Goal: Task Accomplishment & Management: Manage account settings

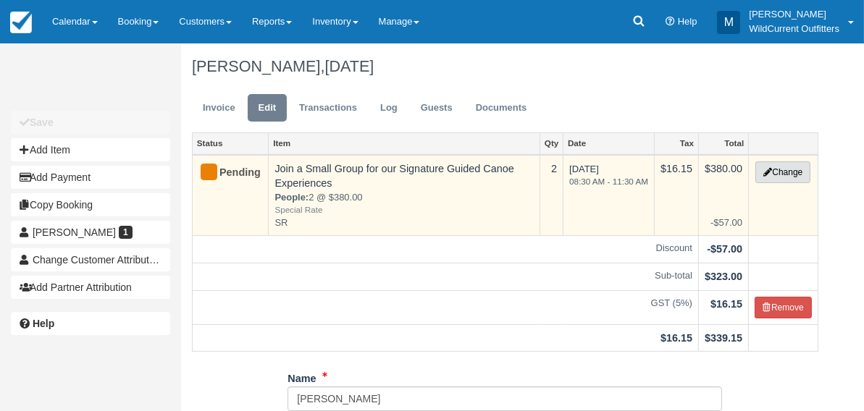
click at [788, 165] on button "Change" at bounding box center [782, 172] width 55 height 22
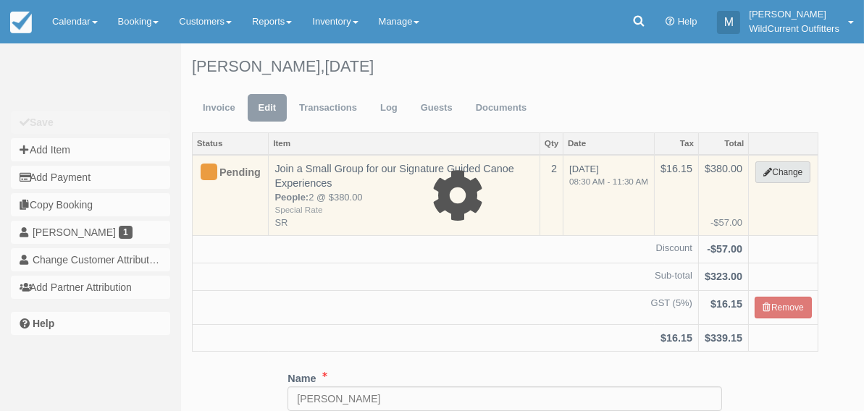
type input "380.00"
type input "SR"
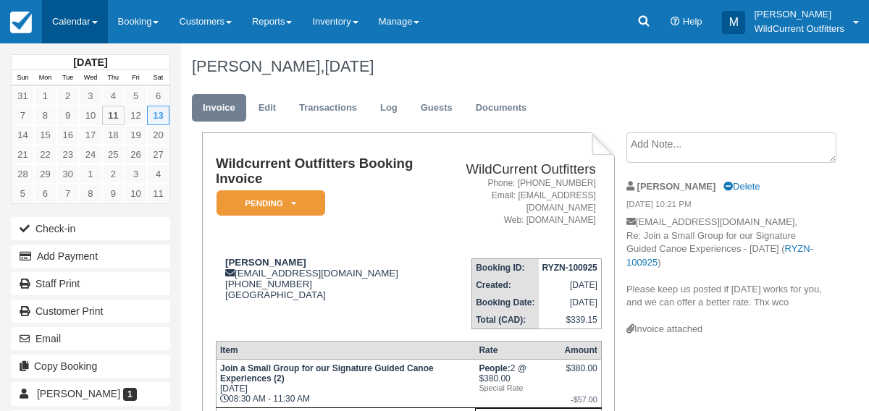
click at [64, 20] on link "Calendar" at bounding box center [75, 21] width 66 height 43
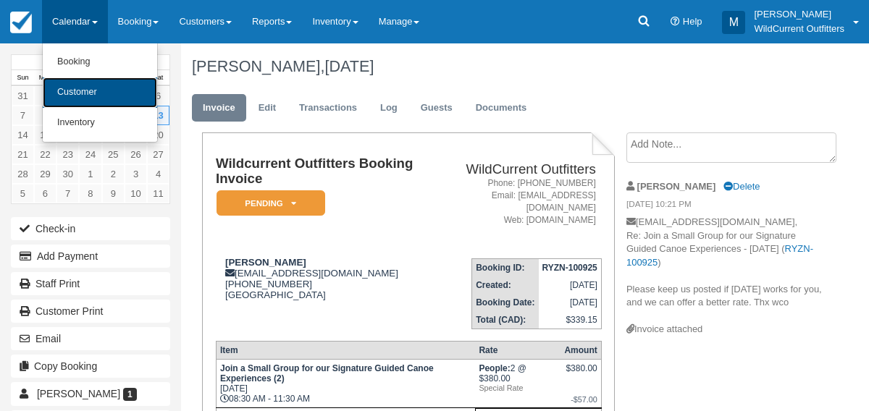
click at [73, 88] on link "Customer" at bounding box center [100, 92] width 114 height 30
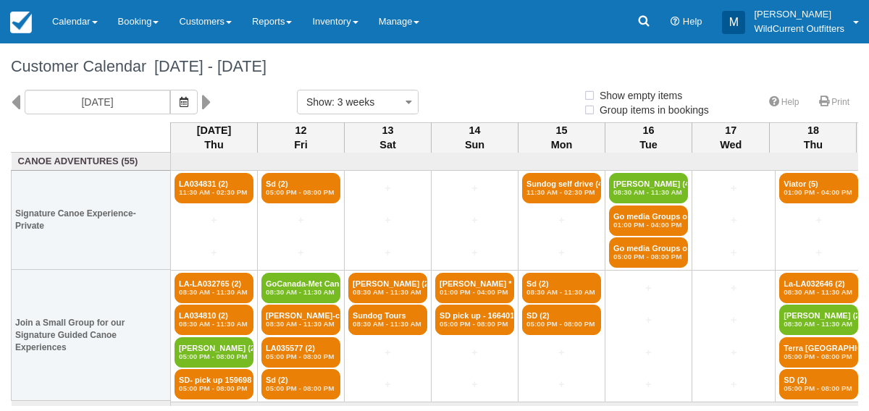
select select
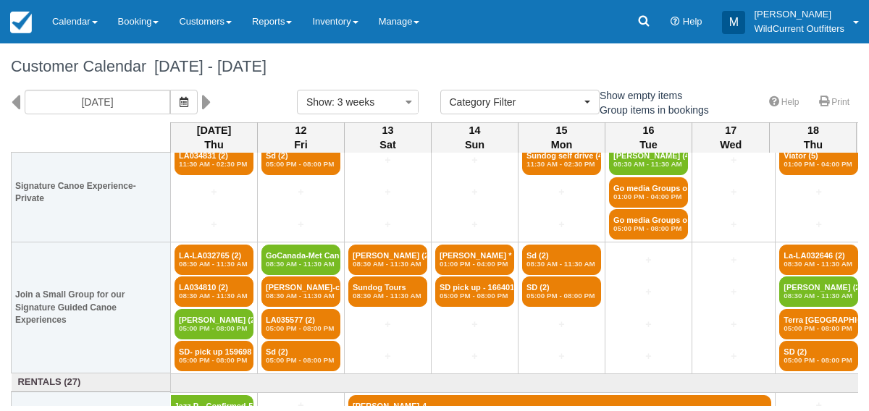
scroll to position [28, 0]
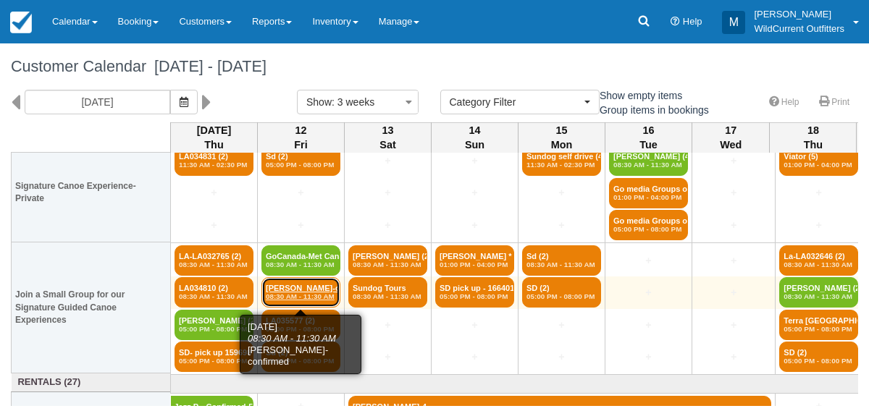
click at [291, 298] on em "08:30 AM - 11:30 AM" at bounding box center [301, 297] width 70 height 9
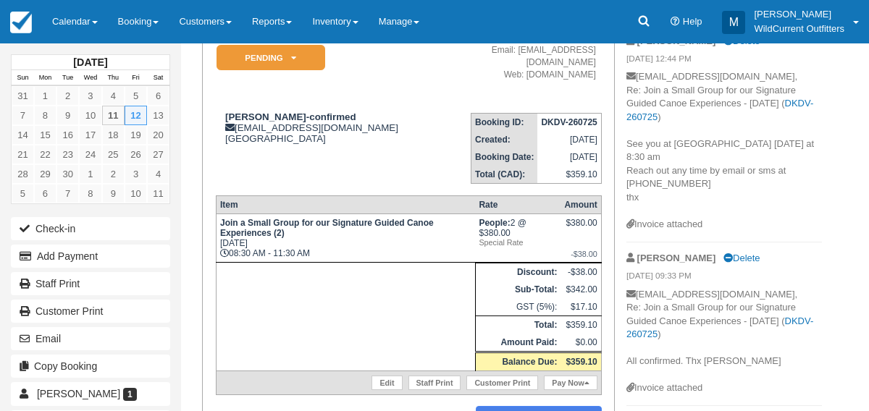
scroll to position [117, 0]
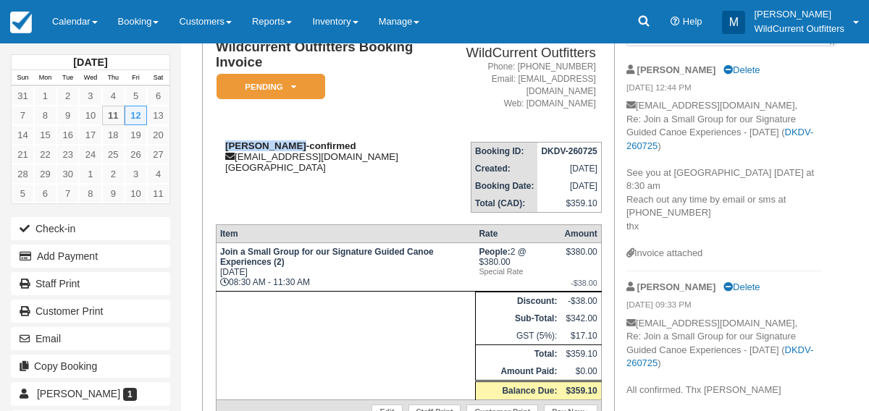
drag, startPoint x: 294, startPoint y: 130, endPoint x: 224, endPoint y: 135, distance: 69.7
click at [225, 140] on strong "[PERSON_NAME]-confirmed" at bounding box center [290, 145] width 131 height 11
copy strong "[PERSON_NAME]"
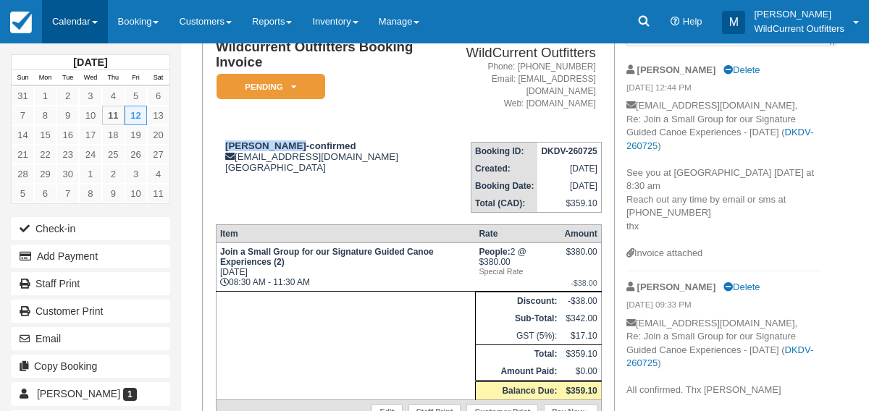
click at [74, 13] on link "Calendar" at bounding box center [75, 21] width 66 height 43
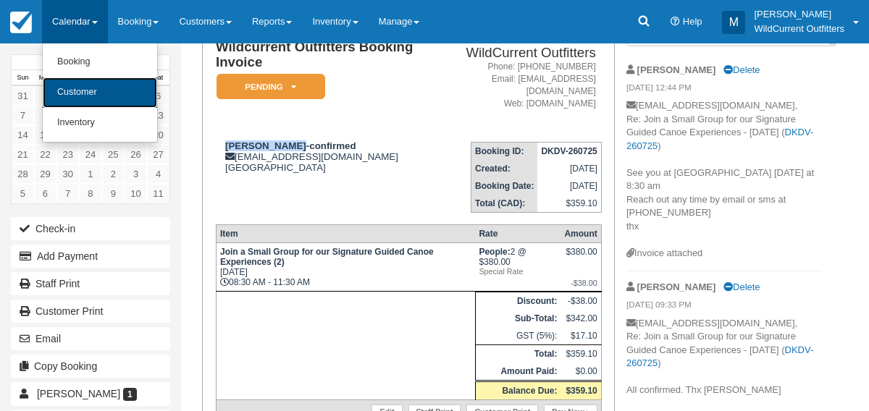
click at [72, 90] on link "Customer" at bounding box center [100, 92] width 114 height 30
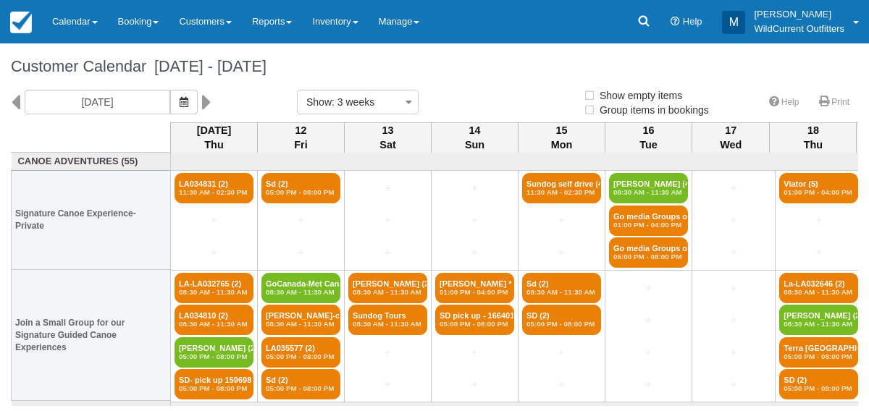
select select
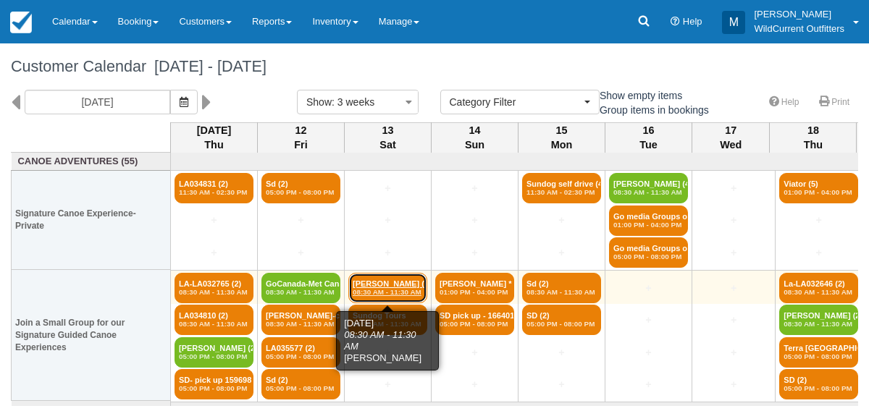
click at [373, 277] on link "David (2) 08:30 AM - 11:30 AM" at bounding box center [387, 288] width 79 height 30
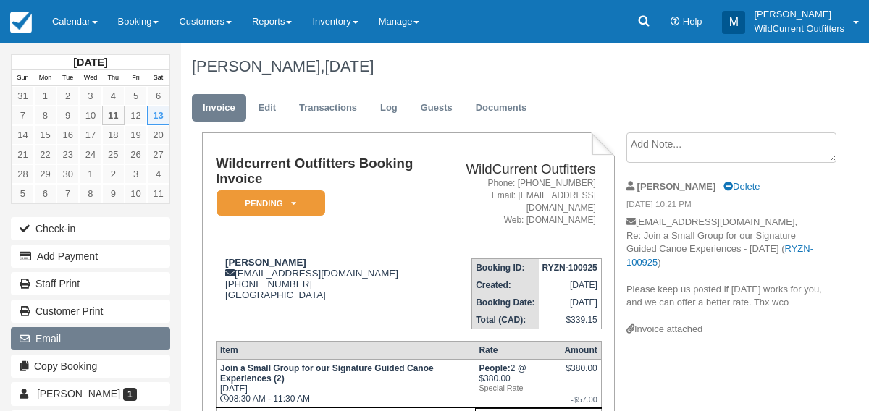
click at [99, 327] on button "Email" at bounding box center [90, 338] width 159 height 23
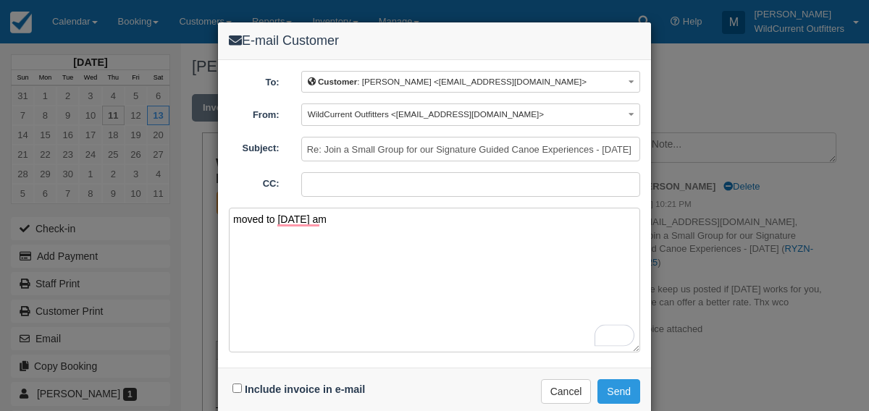
type textarea "moved to friday am"
click at [240, 384] on input "Include invoice in e-mail" at bounding box center [236, 388] width 9 height 9
checkbox input "true"
click at [615, 390] on button "Send" at bounding box center [618, 391] width 43 height 25
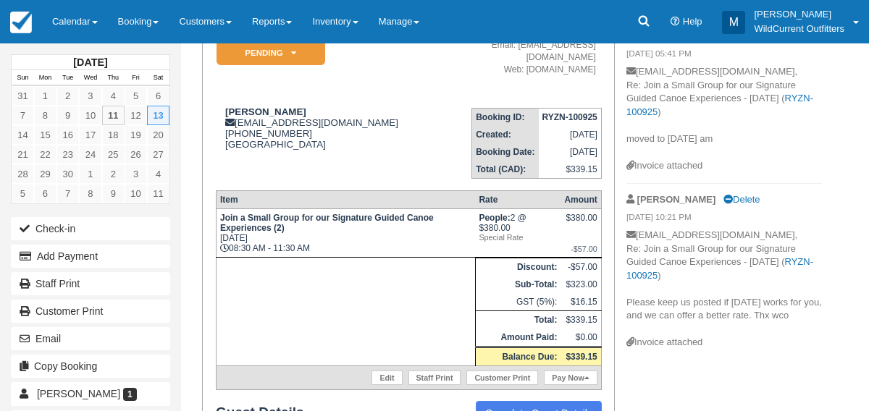
scroll to position [151, 0]
click at [82, 32] on link "Calendar" at bounding box center [75, 21] width 66 height 43
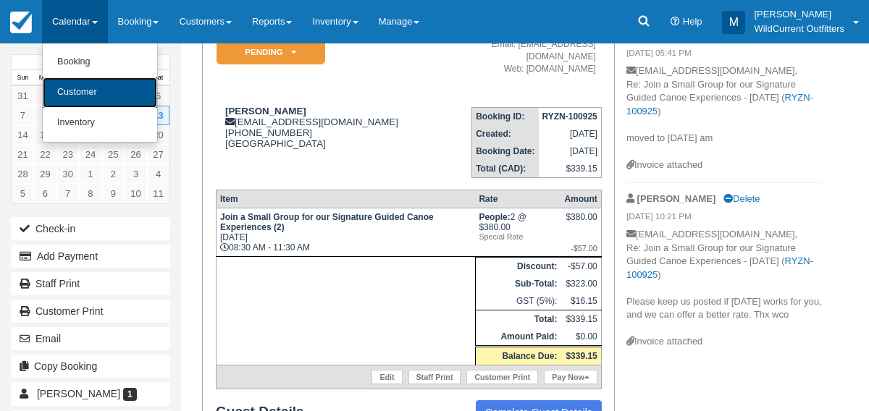
click at [78, 88] on link "Customer" at bounding box center [100, 92] width 114 height 30
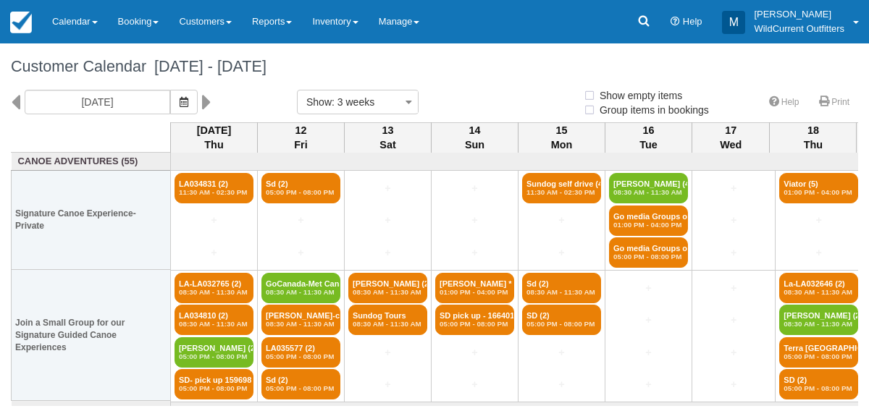
select select
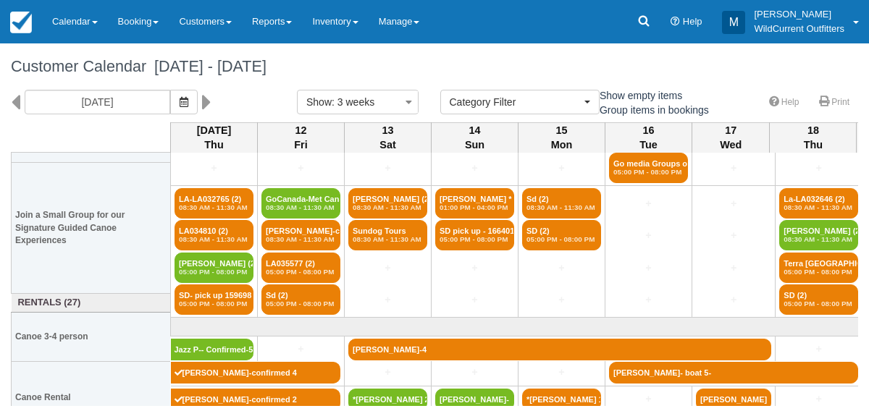
scroll to position [183, 0]
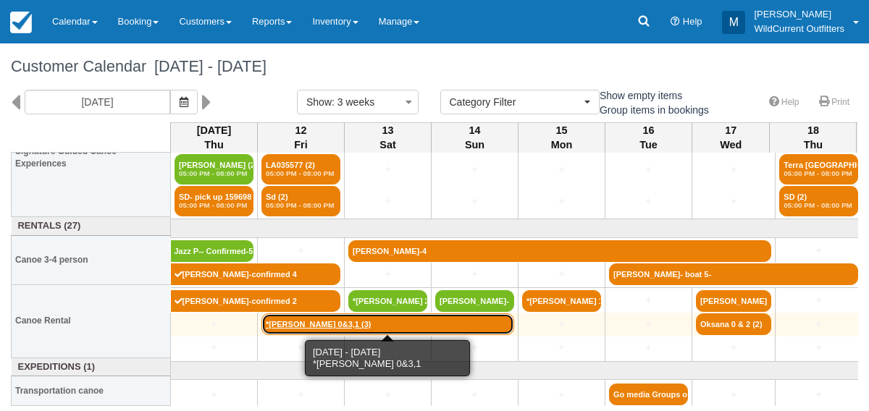
click at [303, 322] on link "*[PERSON_NAME] 0&3,1 (3)" at bounding box center [387, 325] width 253 height 22
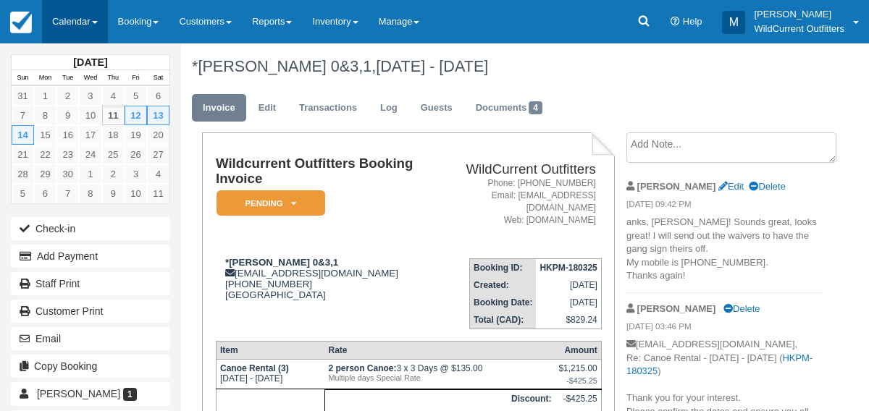
click at [70, 30] on link "Calendar" at bounding box center [75, 21] width 66 height 43
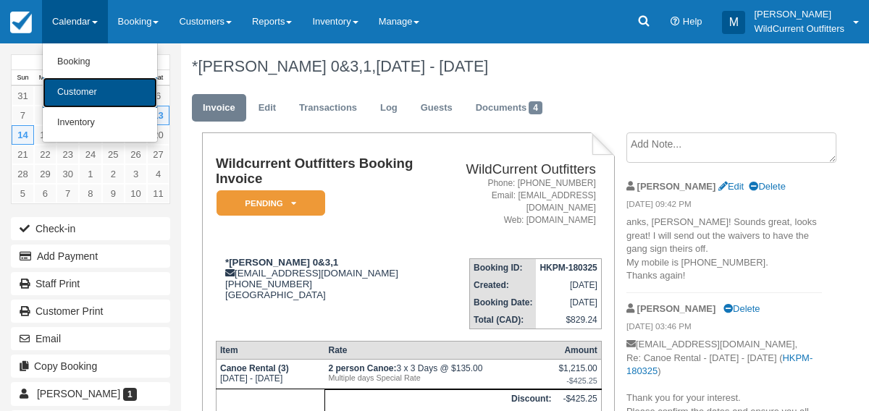
click at [65, 98] on link "Customer" at bounding box center [100, 92] width 114 height 30
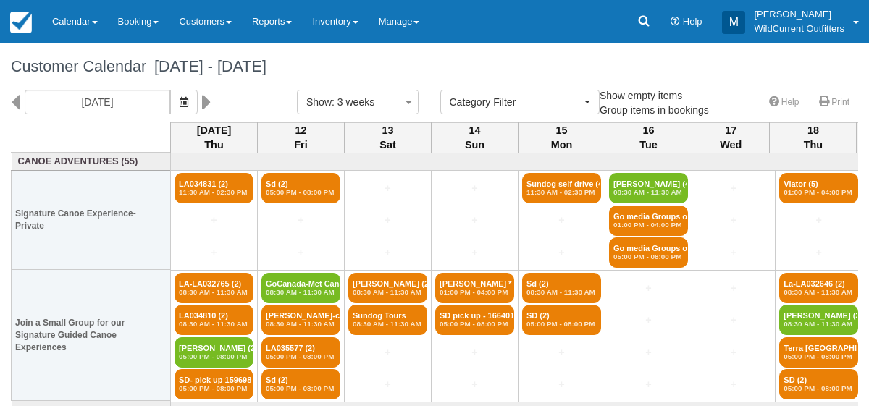
select select
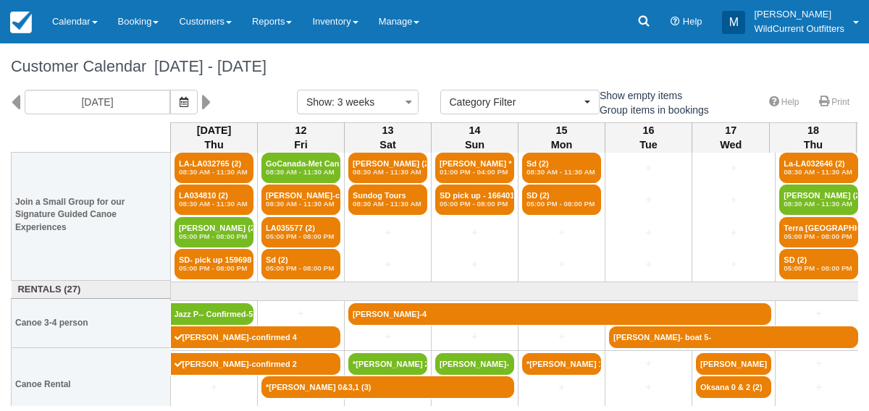
scroll to position [140, 0]
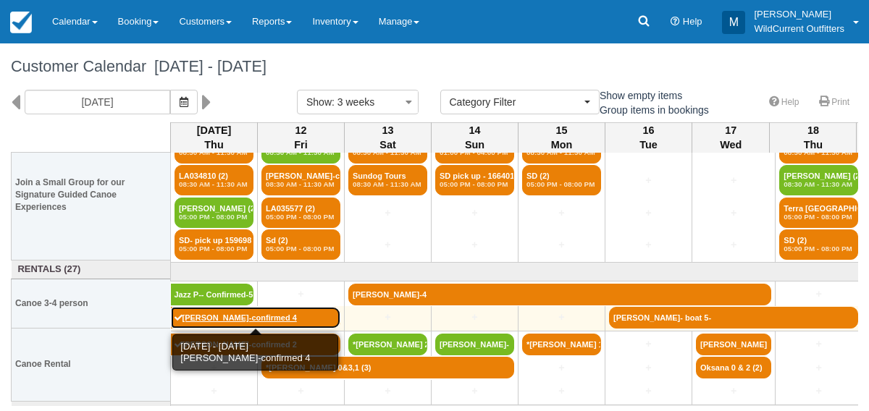
click at [196, 313] on link "David Barbeau-confirmed 4" at bounding box center [256, 318] width 170 height 22
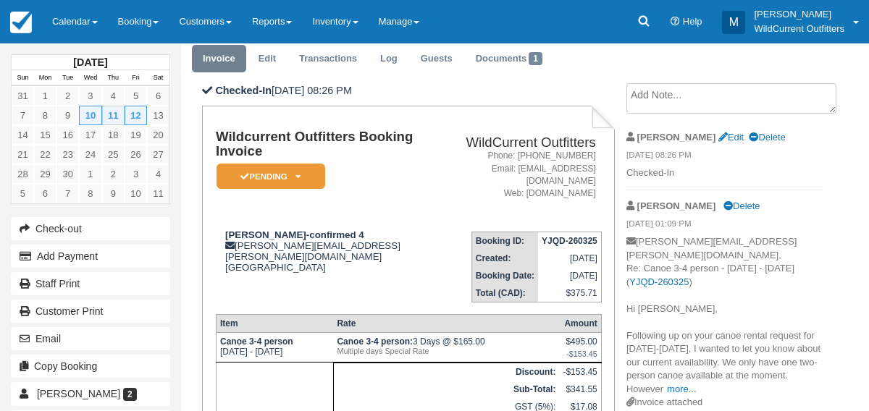
scroll to position [47, 0]
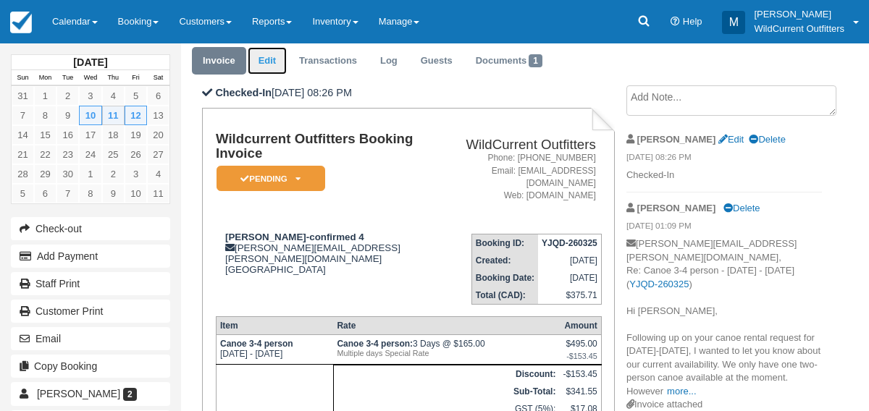
click at [264, 66] on link "Edit" at bounding box center [267, 61] width 39 height 28
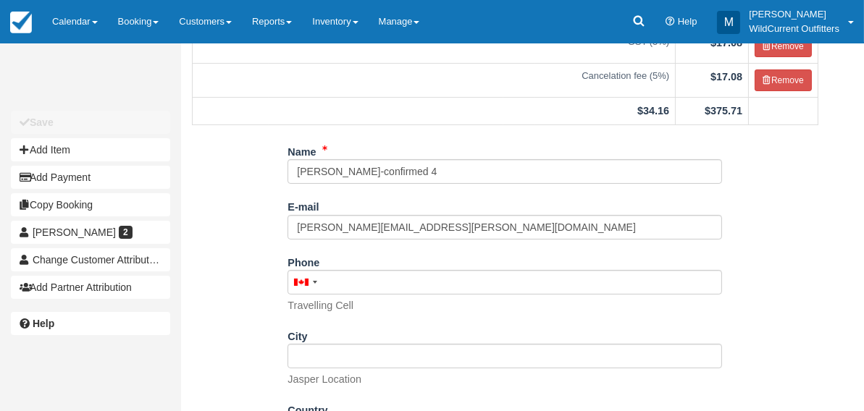
scroll to position [251, 0]
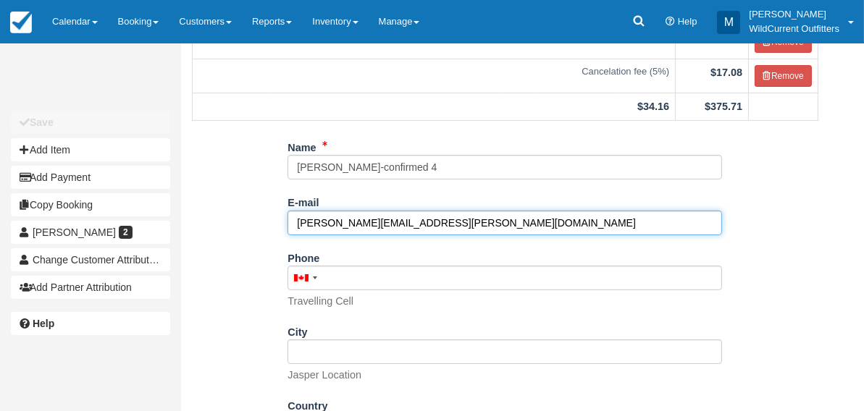
drag, startPoint x: 440, startPoint y: 224, endPoint x: 258, endPoint y: 221, distance: 181.8
click at [258, 221] on div "Name David Barbeau-confirmed 4 E-mail david.barbeau@hotmail.com Did you mean ? …" at bounding box center [505, 327] width 648 height 384
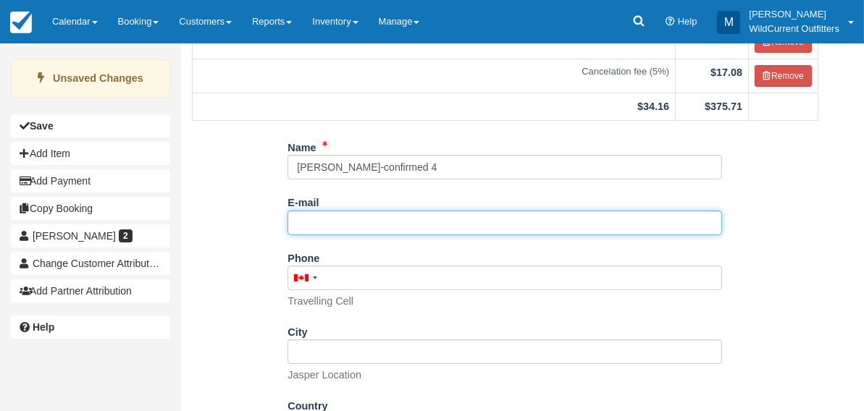
scroll to position [355, 0]
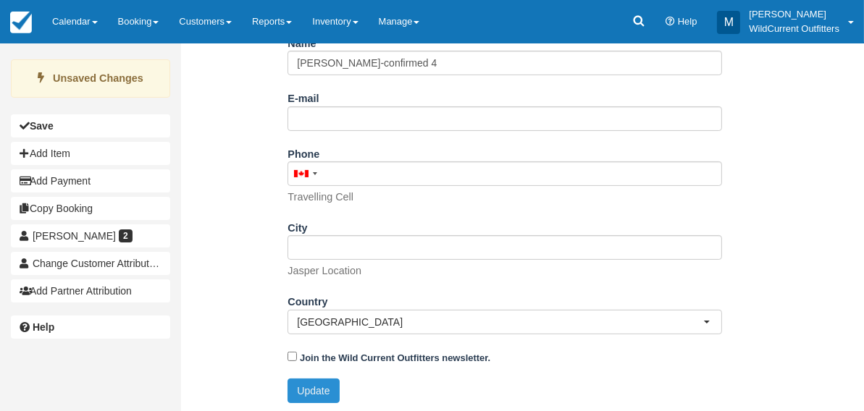
click at [315, 382] on button "Update" at bounding box center [312, 391] width 51 height 25
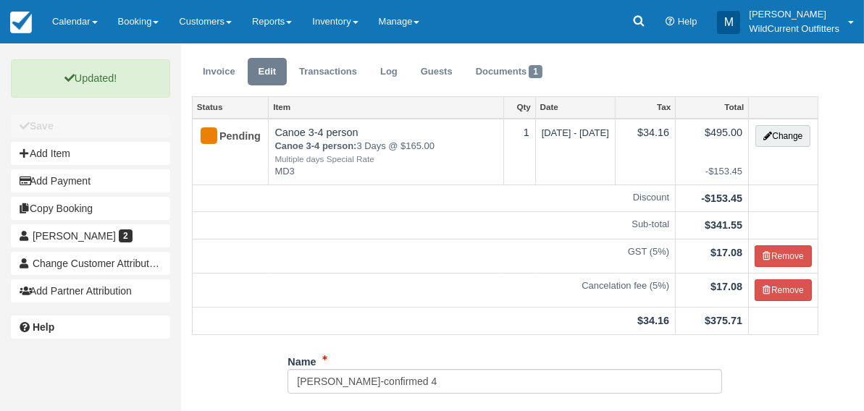
scroll to position [0, 0]
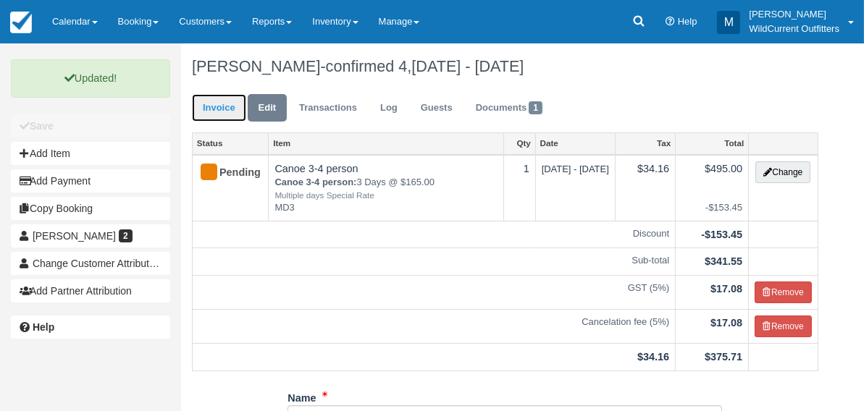
click at [232, 109] on link "Invoice" at bounding box center [219, 108] width 54 height 28
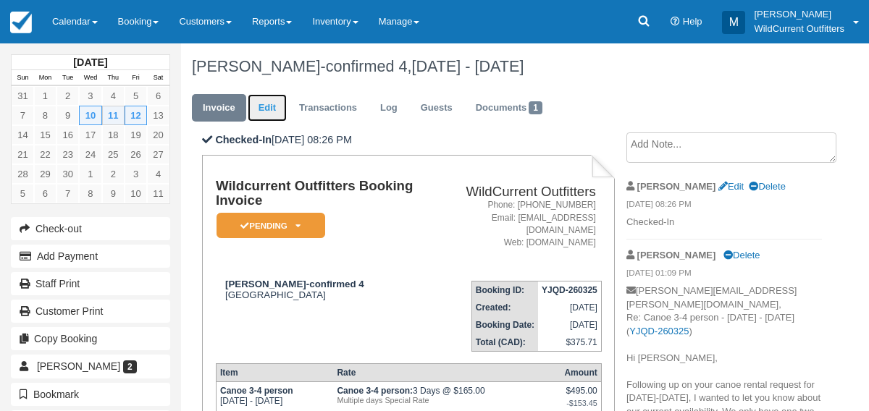
click at [270, 101] on link "Edit" at bounding box center [267, 108] width 39 height 28
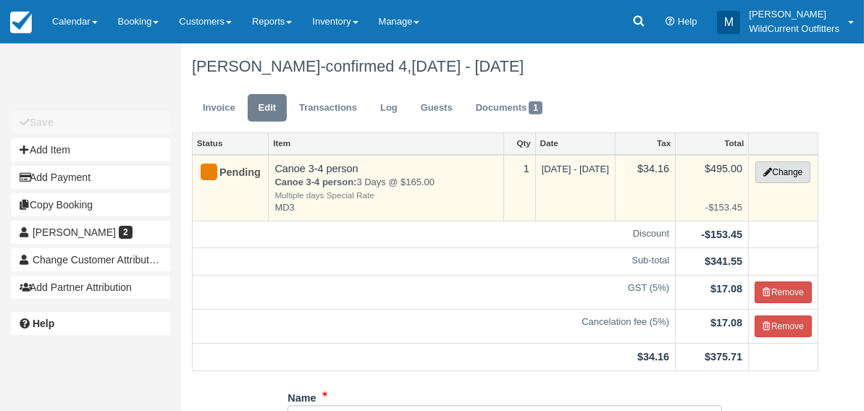
click at [784, 166] on button "Change" at bounding box center [782, 172] width 55 height 22
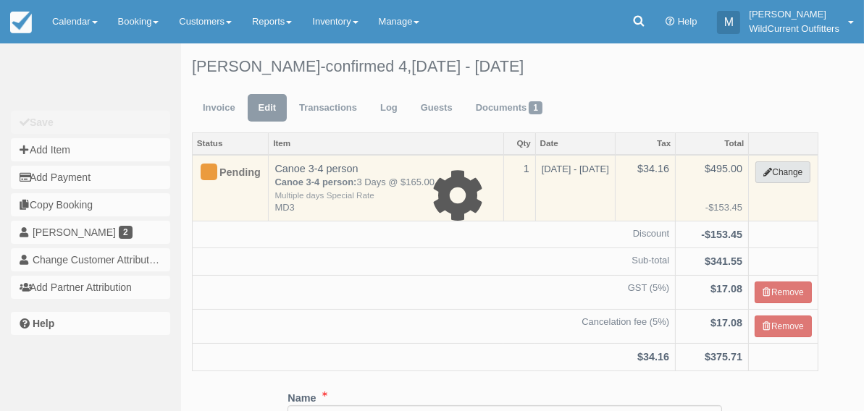
select select "7"
type input "495.00"
type input "MD3"
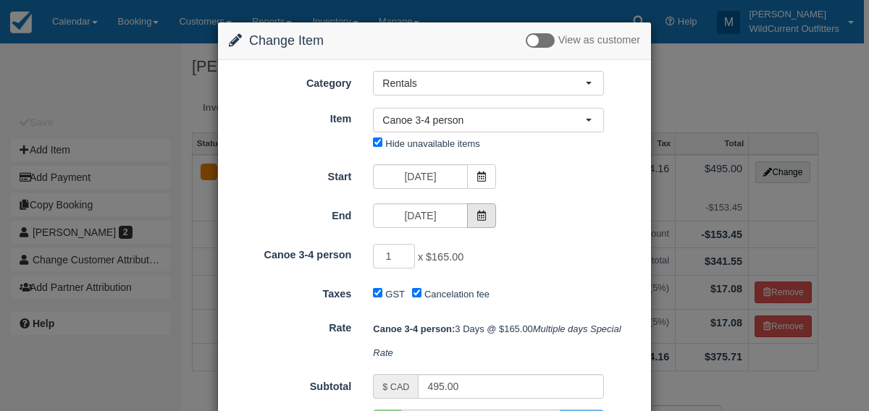
click at [480, 214] on icon at bounding box center [481, 216] width 10 height 10
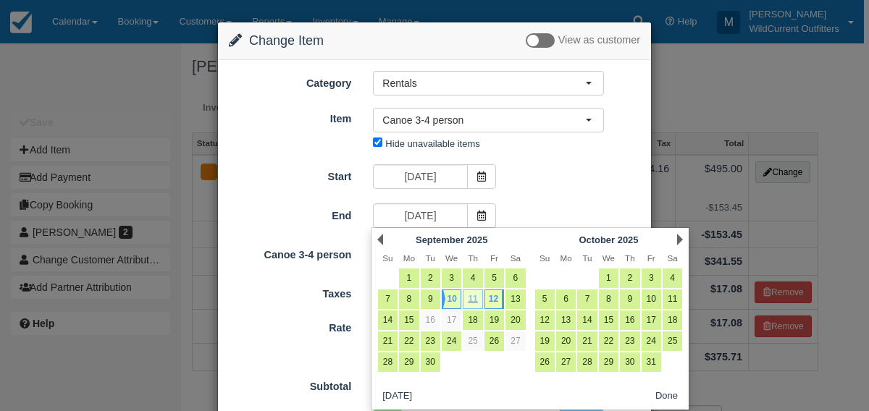
click at [475, 298] on link "11" at bounding box center [473, 300] width 20 height 20
type input "[DATE]"
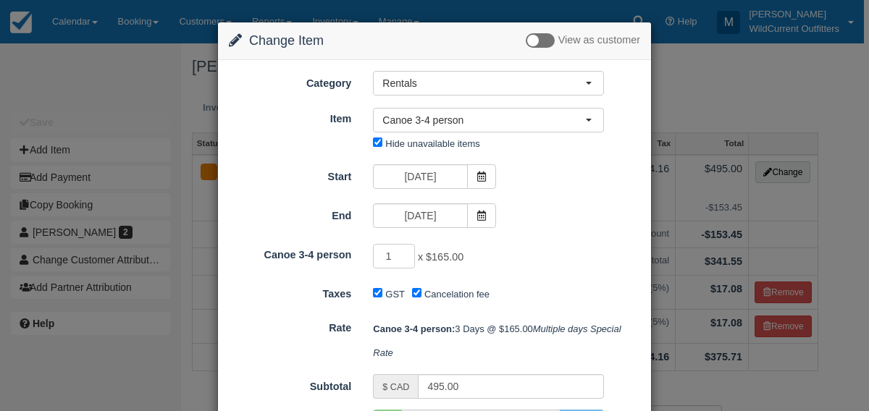
type input "330.00"
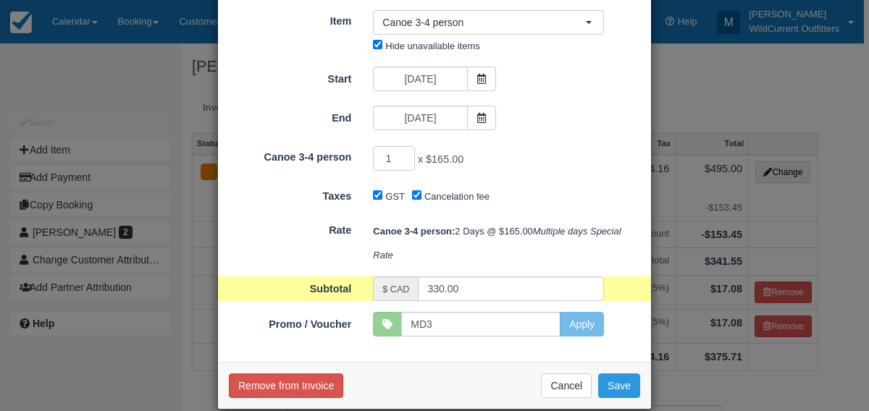
scroll to position [117, 0]
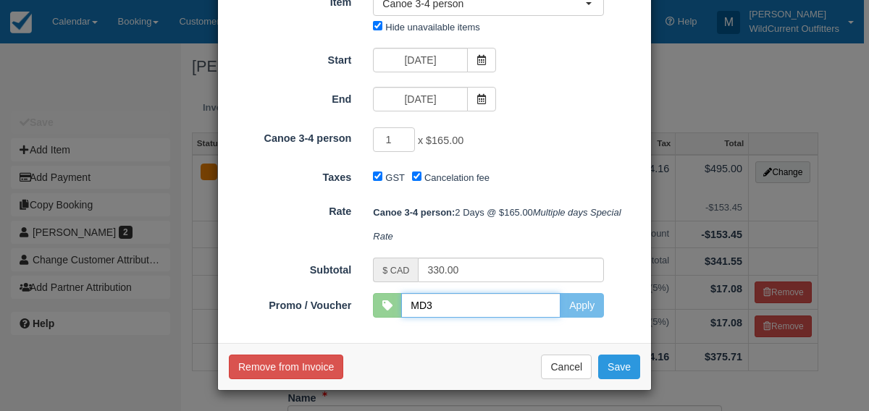
click at [516, 303] on input "MD3" at bounding box center [480, 305] width 159 height 25
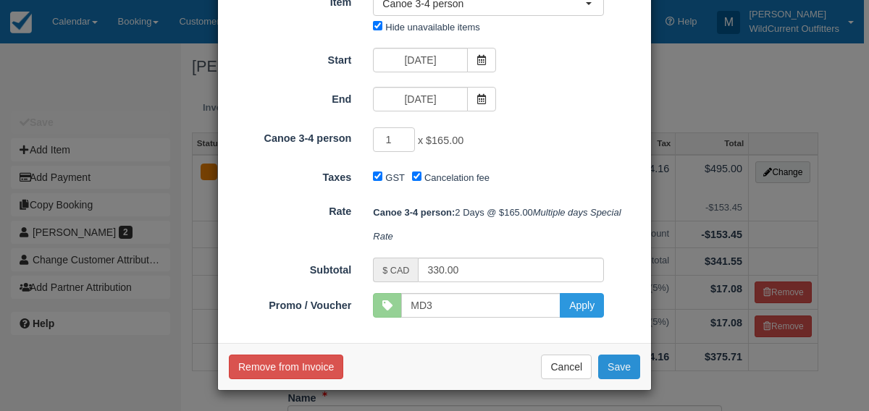
click at [606, 364] on button "Save" at bounding box center [619, 367] width 42 height 25
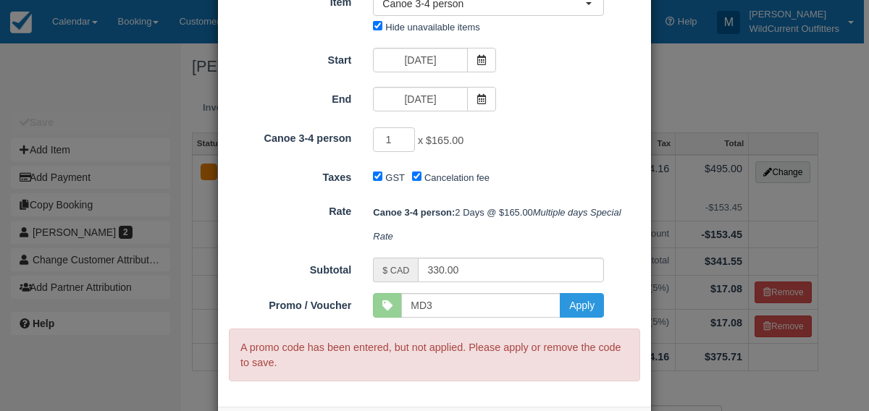
scroll to position [180, 0]
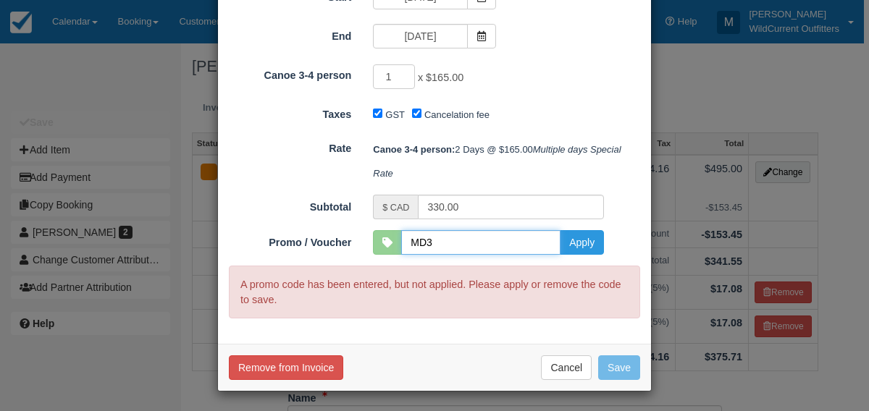
click at [511, 246] on input "MD3" at bounding box center [480, 242] width 159 height 25
click at [568, 243] on button "Apply" at bounding box center [582, 242] width 44 height 25
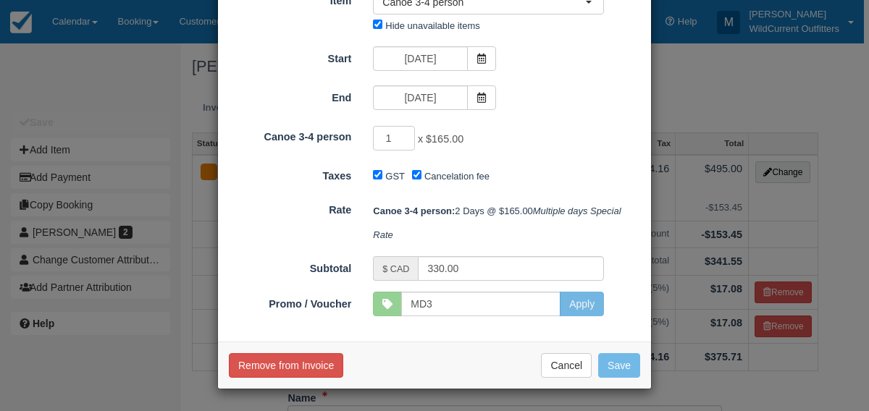
scroll to position [117, 0]
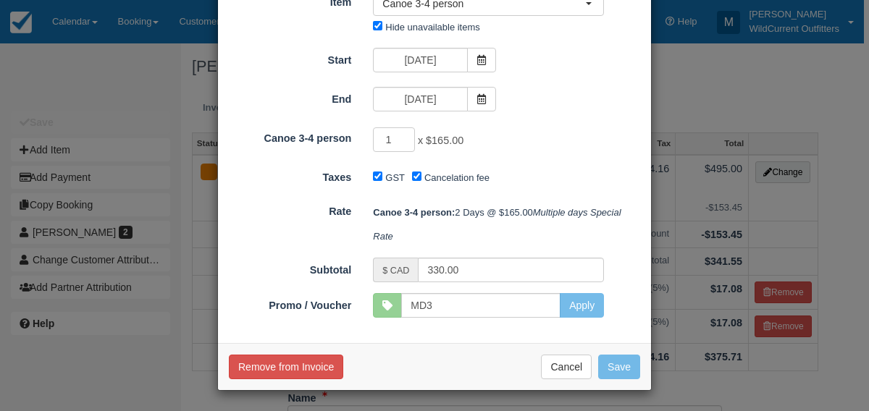
type input "MD3"
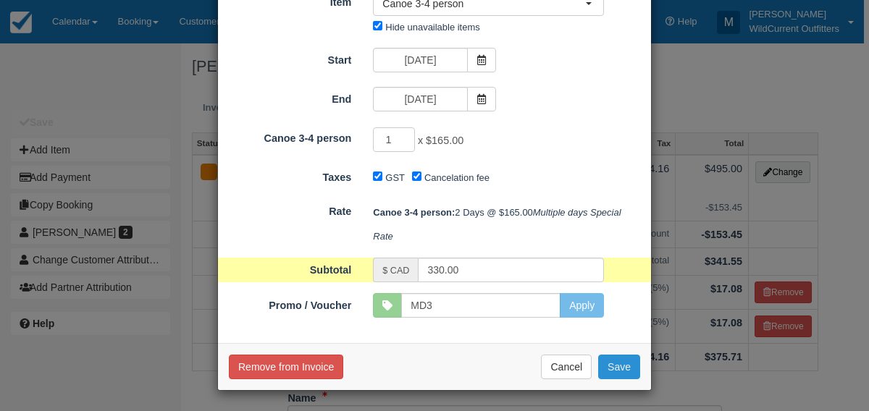
click at [623, 366] on button "Save" at bounding box center [619, 367] width 42 height 25
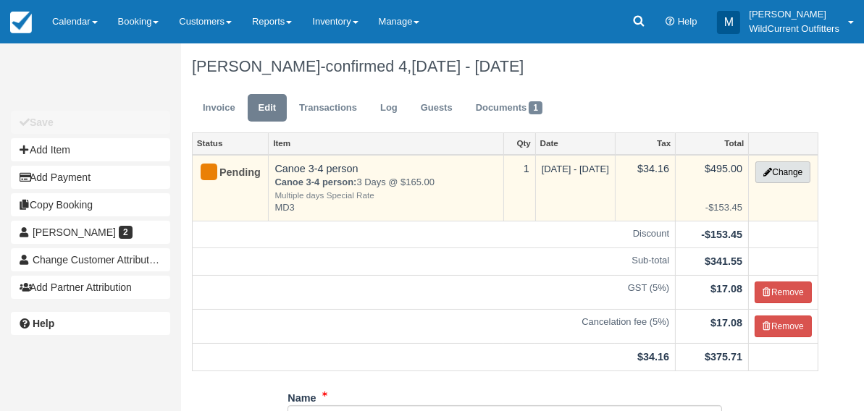
click at [781, 175] on button "Change" at bounding box center [782, 172] width 55 height 22
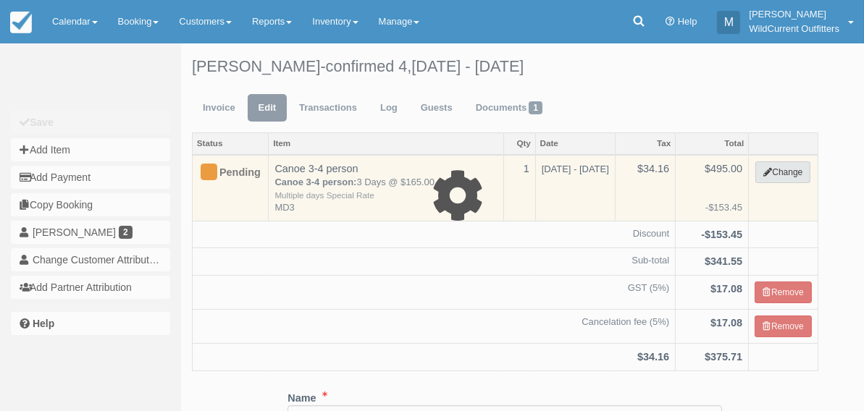
select select "7"
type input "330.00"
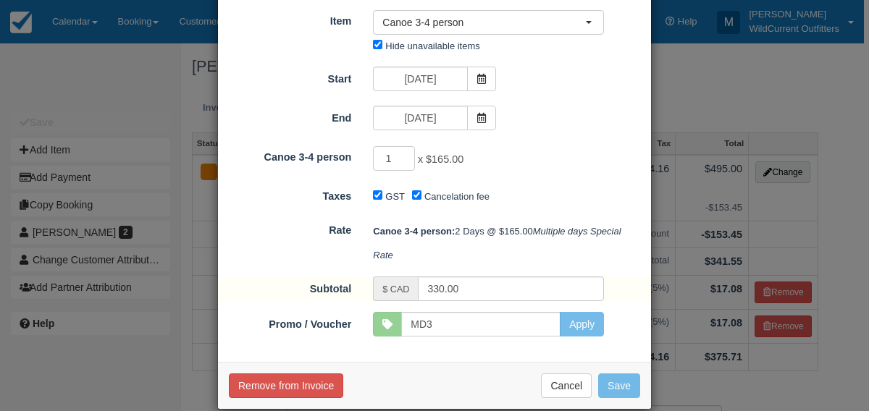
scroll to position [117, 0]
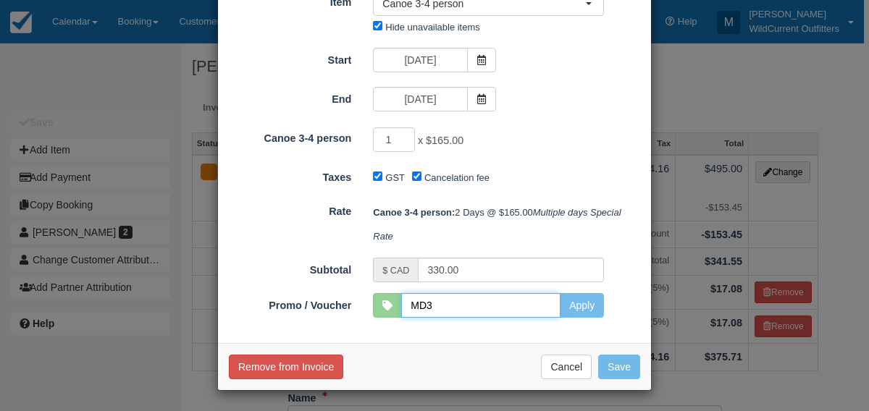
click at [474, 307] on input "MD3" at bounding box center [480, 305] width 159 height 25
type input "M"
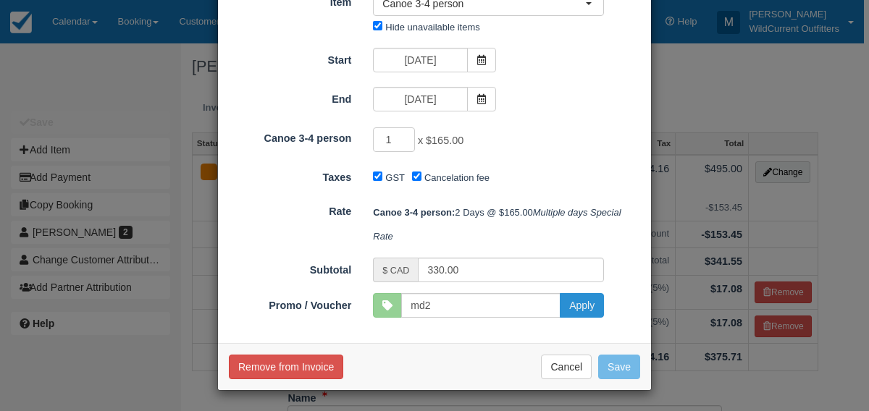
click at [581, 304] on button "Apply" at bounding box center [582, 305] width 44 height 25
type input "MD2"
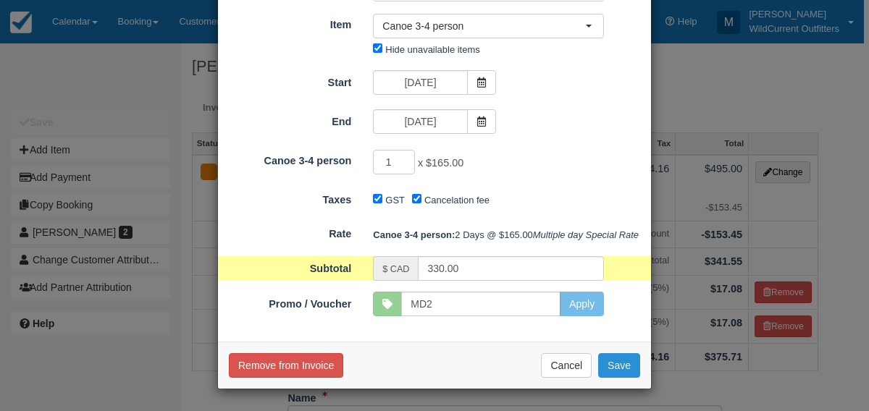
click at [601, 361] on button "Save" at bounding box center [619, 365] width 42 height 25
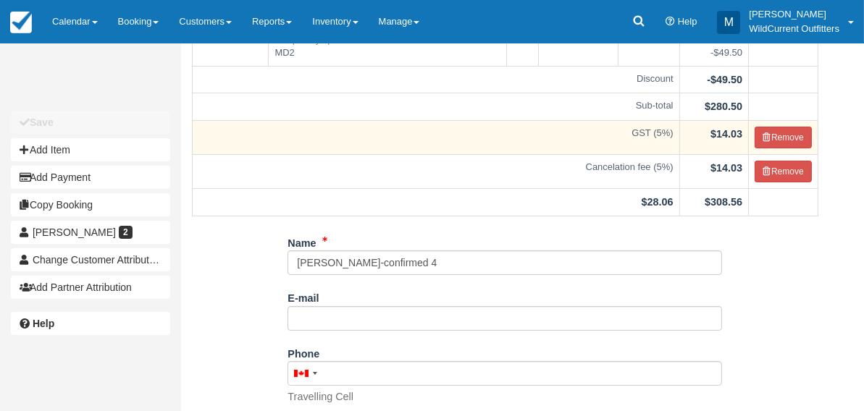
scroll to position [154, 0]
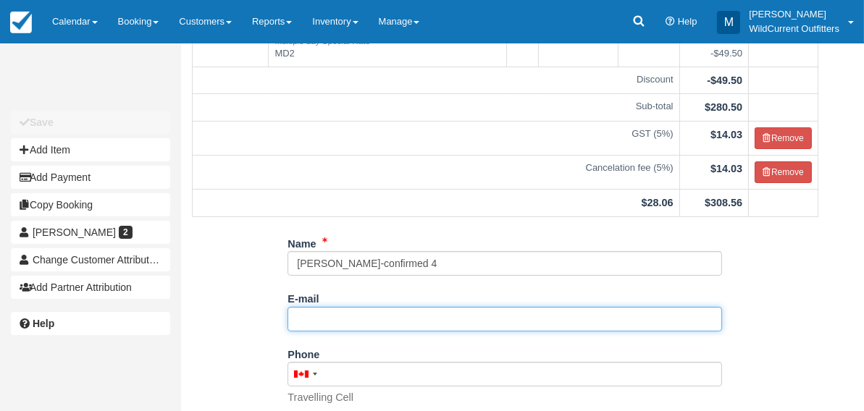
click at [362, 322] on input "E-mail" at bounding box center [504, 319] width 434 height 25
paste input "[PERSON_NAME][EMAIL_ADDRESS][PERSON_NAME][DOMAIN_NAME]"
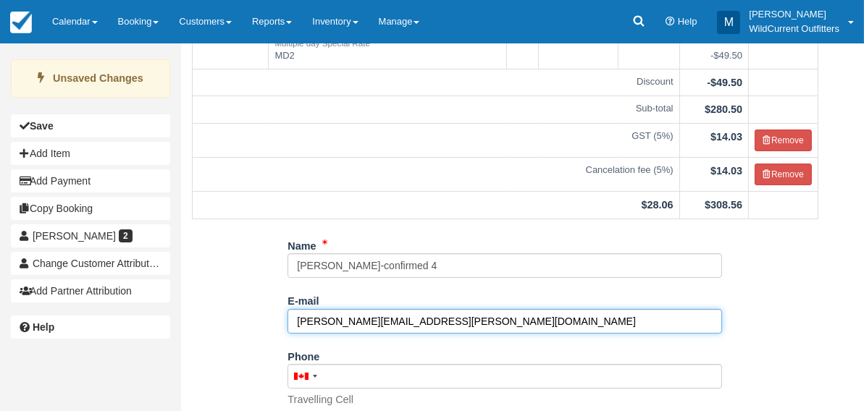
scroll to position [150, 0]
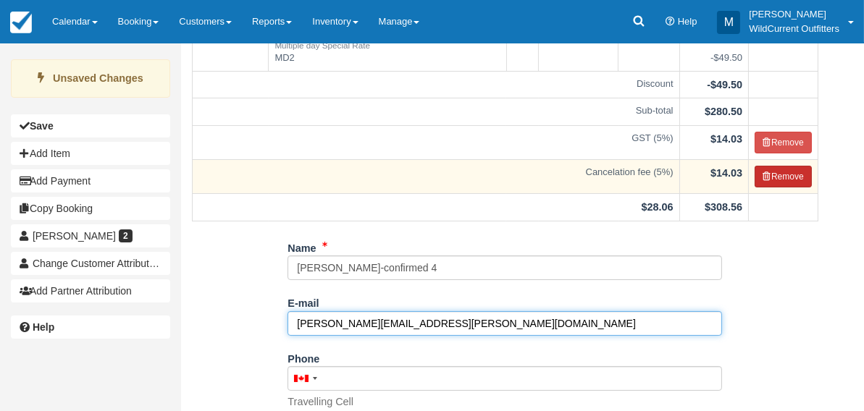
type input "[PERSON_NAME][EMAIL_ADDRESS][PERSON_NAME][DOMAIN_NAME]"
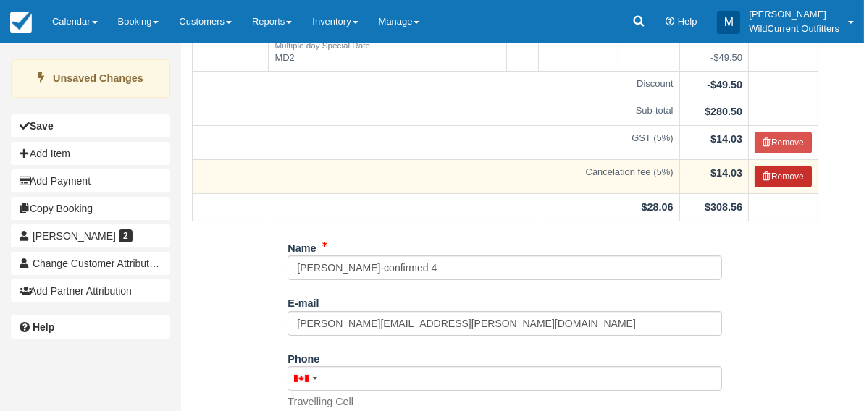
click at [788, 180] on button "Remove" at bounding box center [783, 177] width 57 height 22
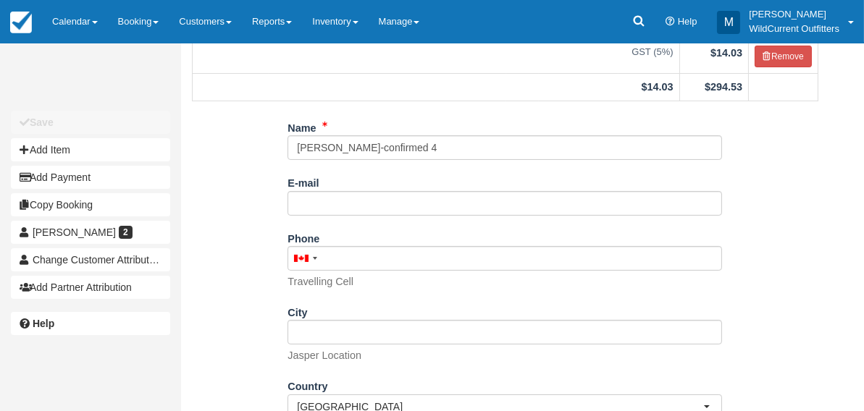
scroll to position [262, 0]
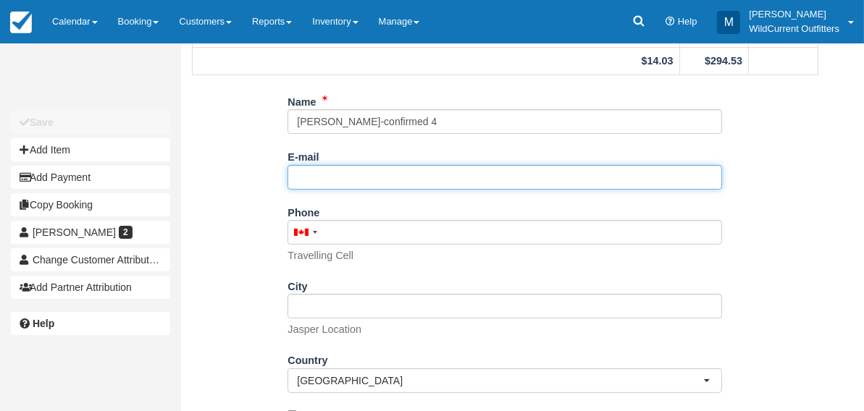
click at [423, 172] on input "E-mail" at bounding box center [504, 177] width 434 height 25
paste input "[PERSON_NAME][EMAIL_ADDRESS][PERSON_NAME][DOMAIN_NAME]"
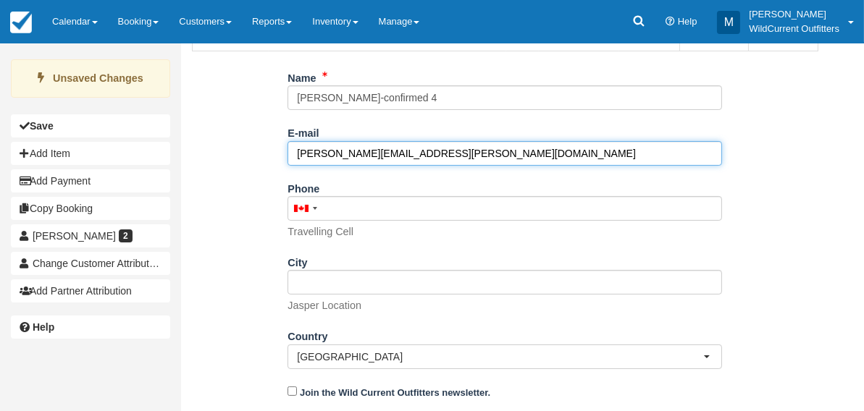
scroll to position [322, 0]
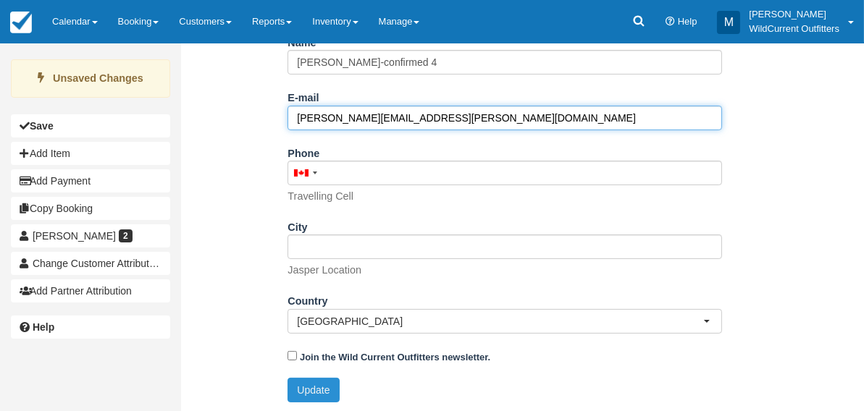
type input "[PERSON_NAME][EMAIL_ADDRESS][PERSON_NAME][DOMAIN_NAME]"
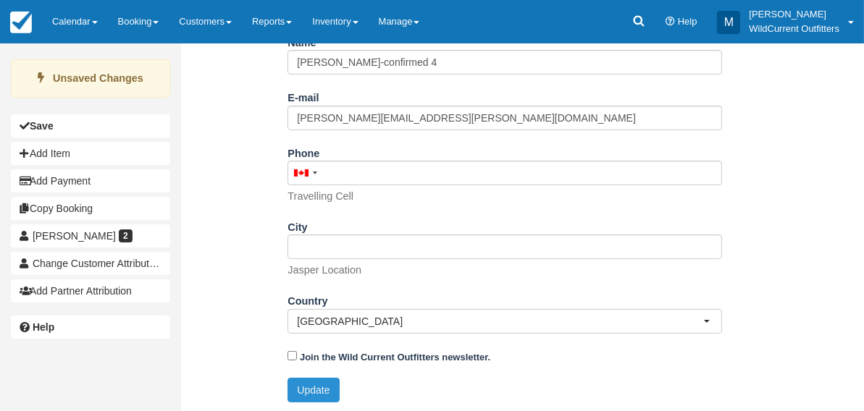
click at [295, 382] on button "Update" at bounding box center [312, 390] width 51 height 25
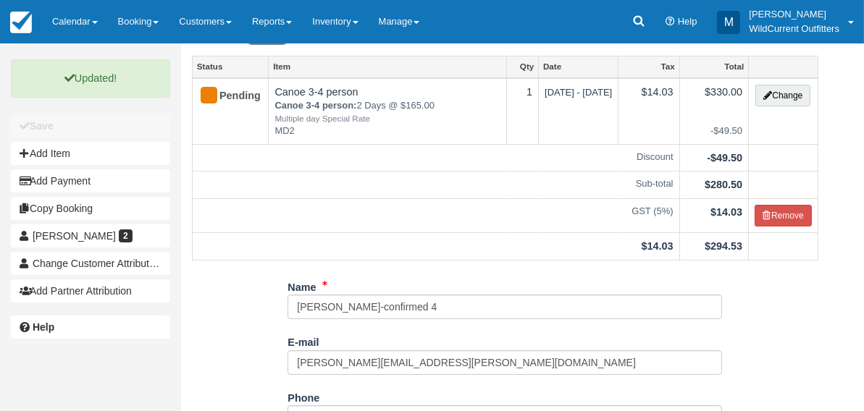
scroll to position [0, 0]
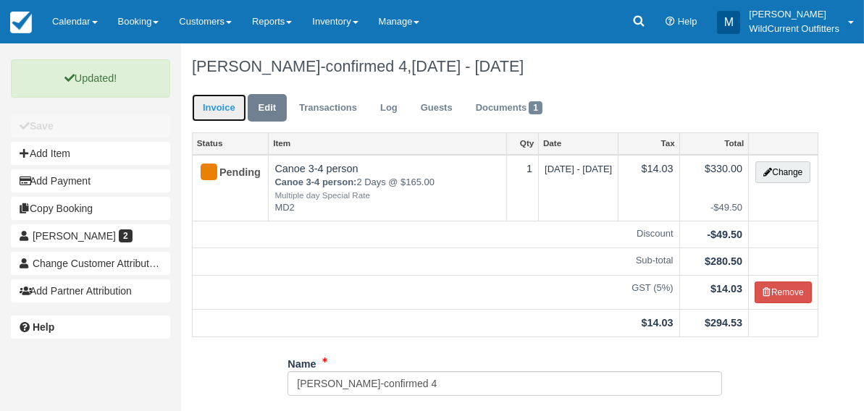
click at [209, 105] on link "Invoice" at bounding box center [219, 108] width 54 height 28
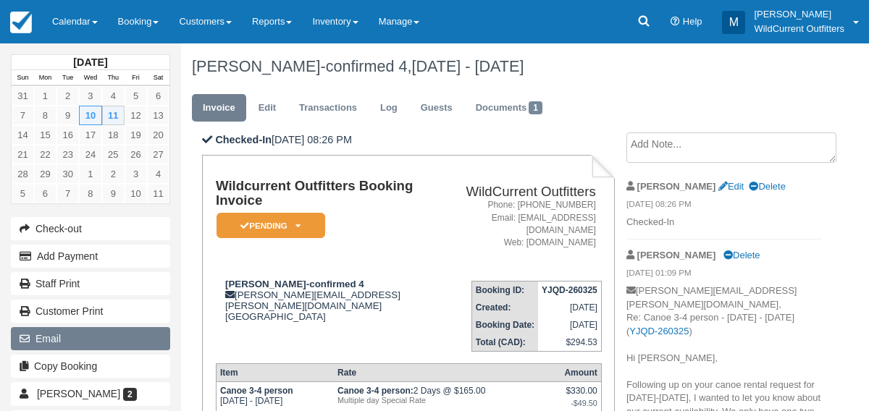
click at [40, 340] on button "Email" at bounding box center [90, 338] width 159 height 23
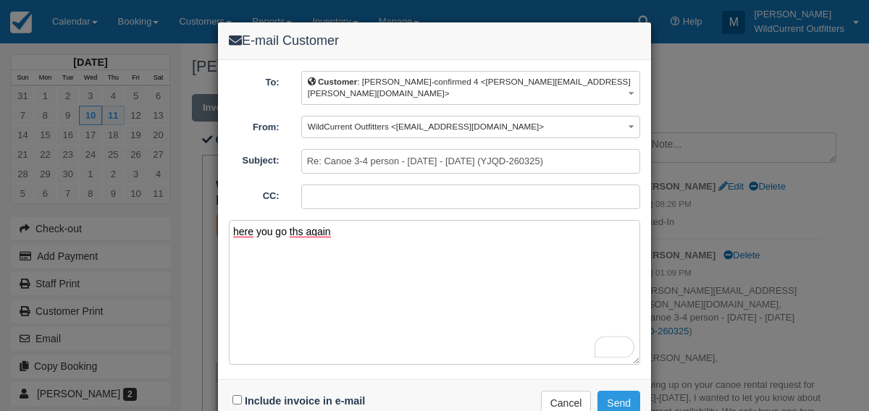
type textarea "here you go ths again"
click at [235, 395] on input "Include invoice in e-mail" at bounding box center [236, 399] width 9 height 9
checkbox input "true"
click at [613, 391] on button "Send" at bounding box center [618, 403] width 43 height 25
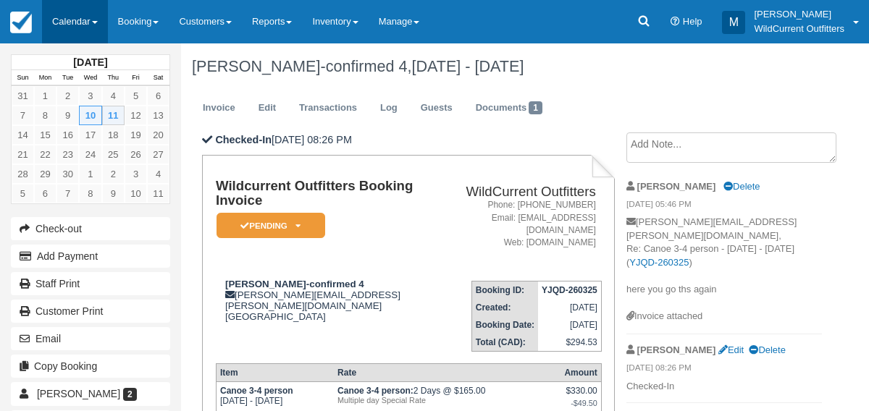
click at [78, 26] on link "Calendar" at bounding box center [75, 21] width 66 height 43
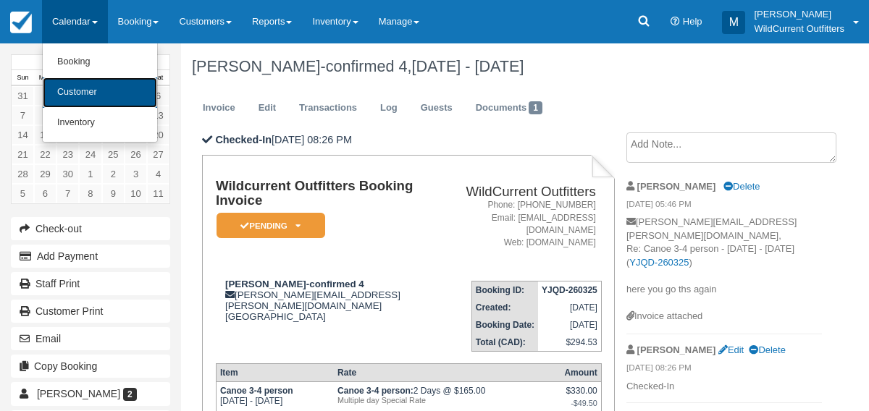
click at [83, 82] on link "Customer" at bounding box center [100, 92] width 114 height 30
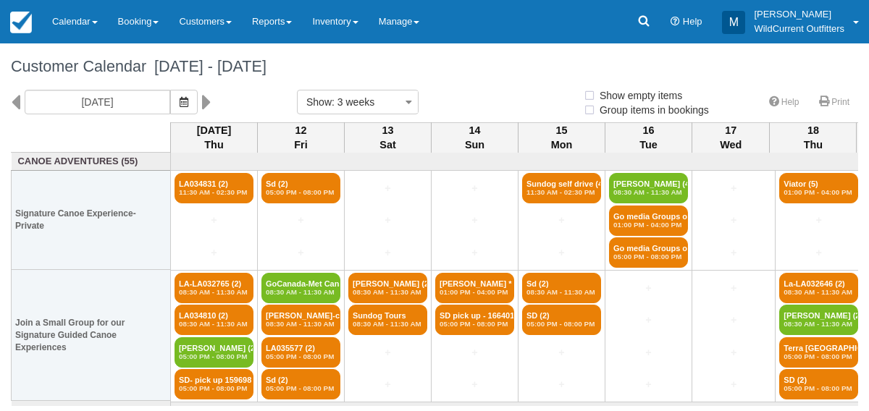
select select
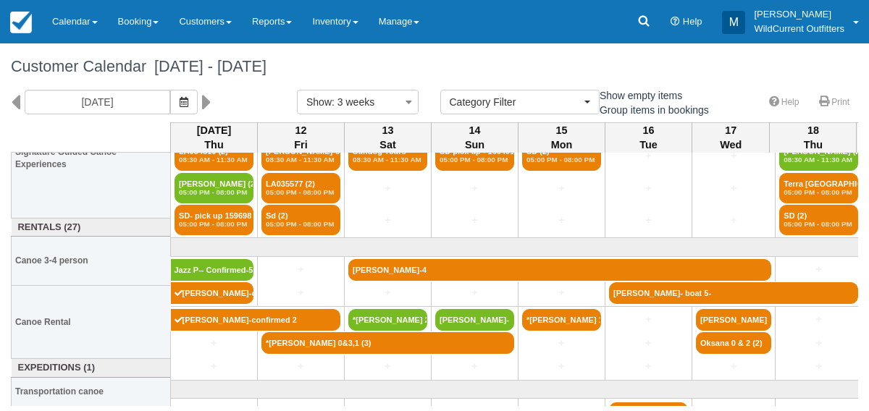
scroll to position [183, 0]
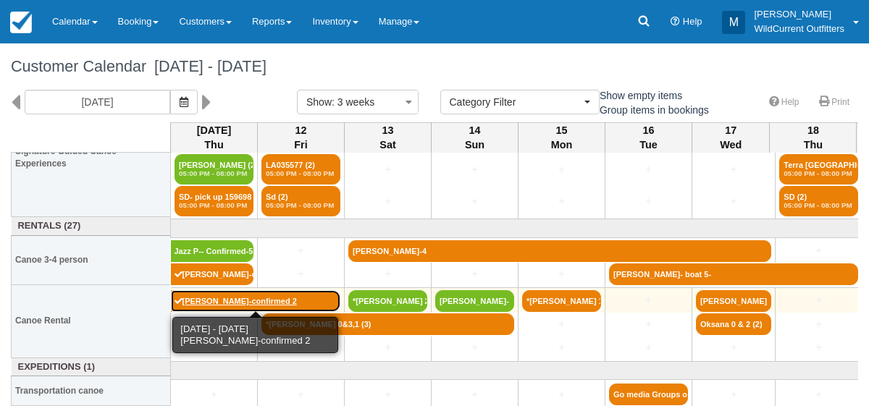
click at [241, 297] on link "[PERSON_NAME]-confirmed 2" at bounding box center [256, 301] width 170 height 22
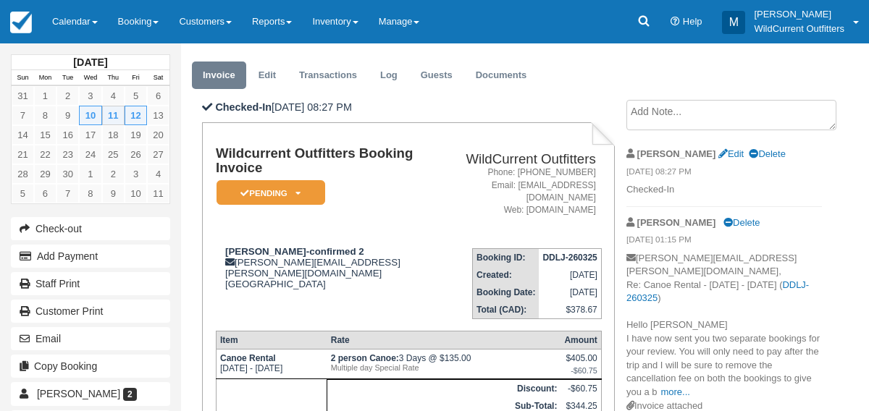
scroll to position [40, 0]
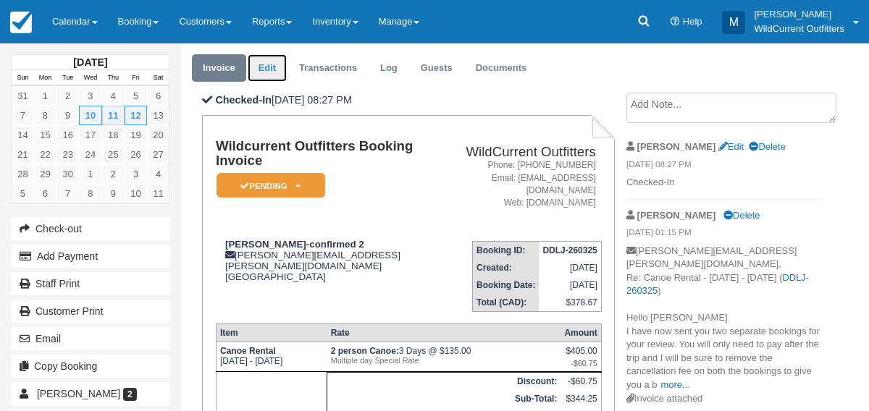
click at [262, 57] on link "Edit" at bounding box center [267, 68] width 39 height 28
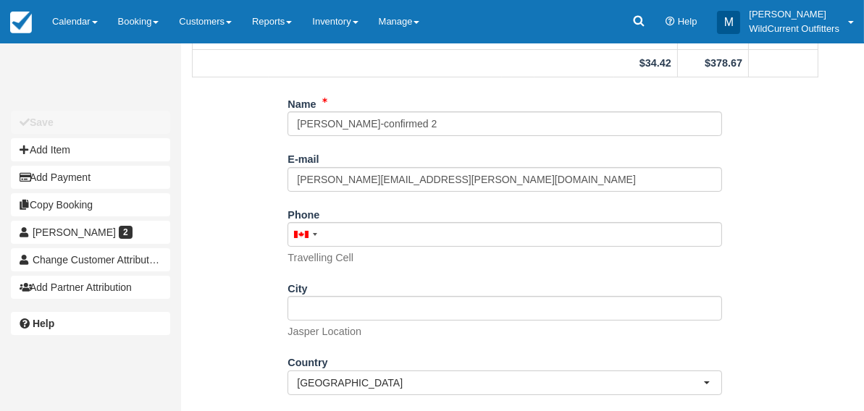
scroll to position [294, 0]
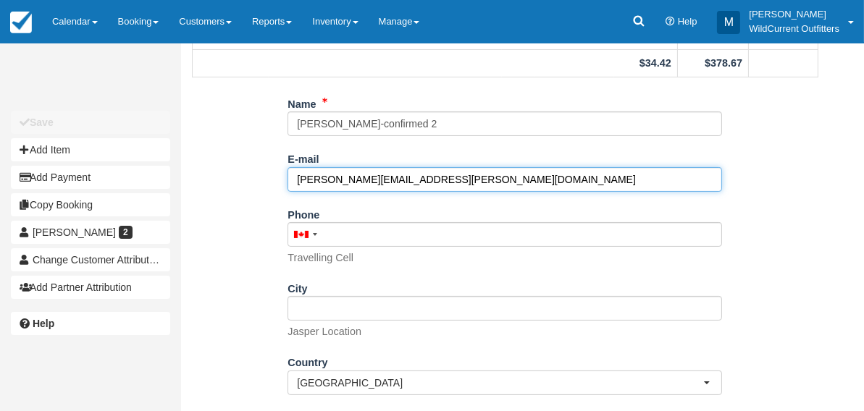
drag, startPoint x: 433, startPoint y: 172, endPoint x: 293, endPoint y: 180, distance: 140.0
click at [293, 180] on input "[PERSON_NAME][EMAIL_ADDRESS][PERSON_NAME][DOMAIN_NAME]" at bounding box center [504, 179] width 434 height 25
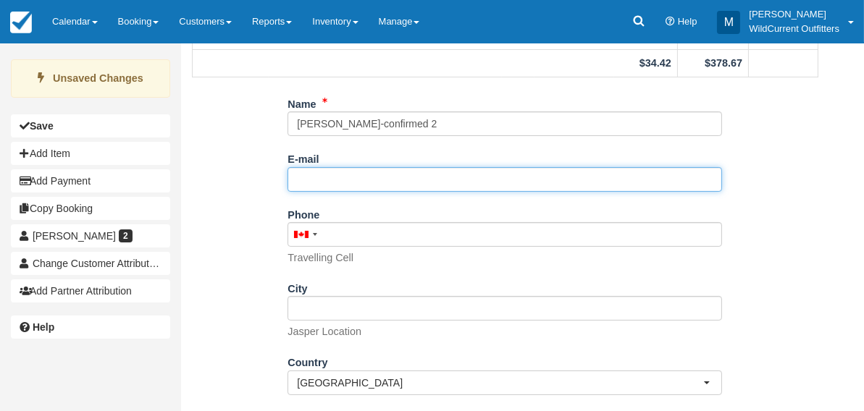
paste input "[PERSON_NAME][EMAIL_ADDRESS][PERSON_NAME][DOMAIN_NAME]"
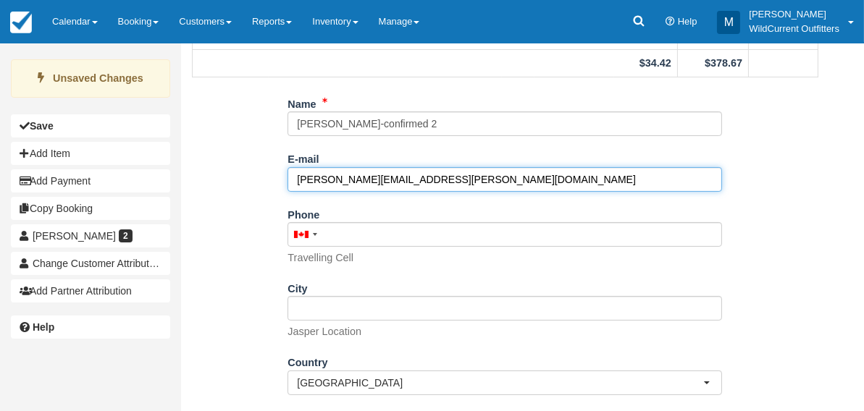
type input "[PERSON_NAME][EMAIL_ADDRESS][PERSON_NAME][DOMAIN_NAME]"
drag, startPoint x: 429, startPoint y: 179, endPoint x: 273, endPoint y: 179, distance: 155.7
click at [273, 179] on div "Name David Barbeau-confirmed 2 E-mail david.barbeau@hotmail.co Did you mean ? P…" at bounding box center [505, 284] width 648 height 384
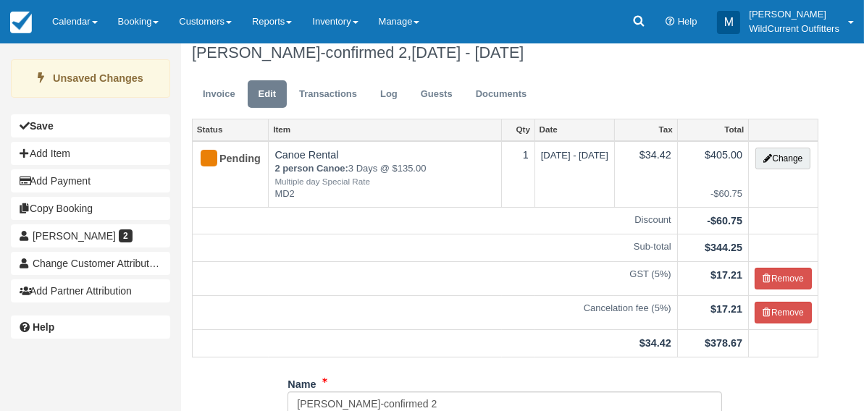
scroll to position [2, 0]
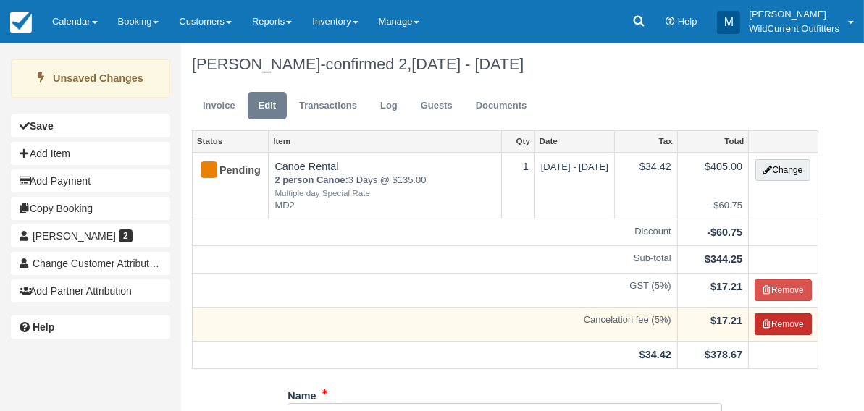
click at [783, 314] on button "Remove" at bounding box center [783, 325] width 57 height 22
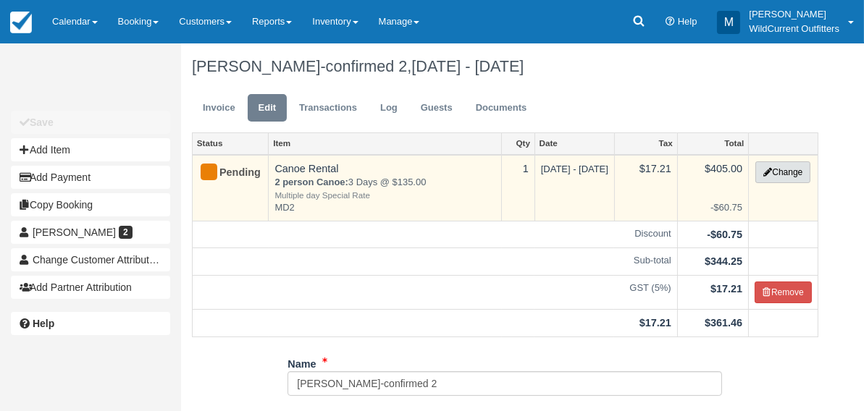
click at [790, 169] on button "Change" at bounding box center [782, 172] width 55 height 22
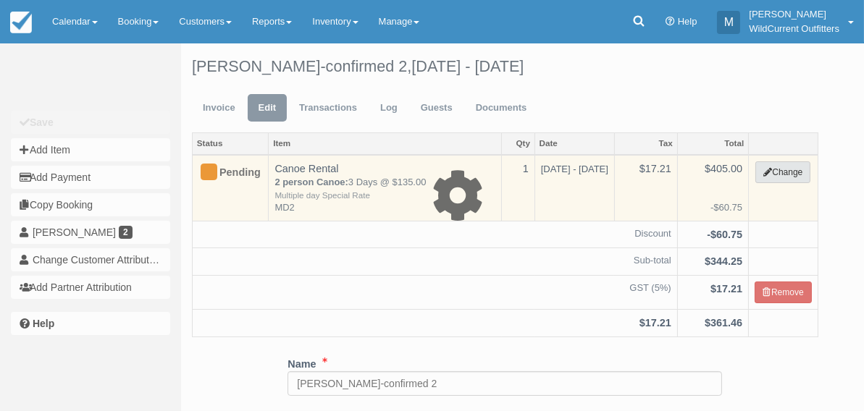
select select "7"
type input "405.00"
type input "MD2"
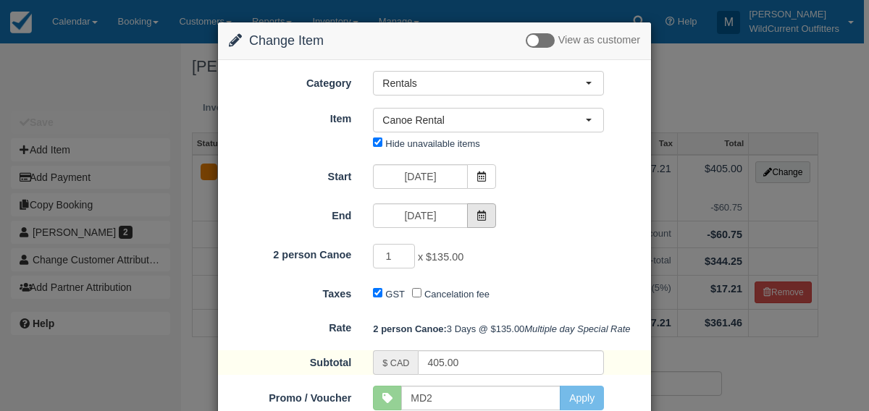
click at [486, 216] on span at bounding box center [481, 215] width 29 height 25
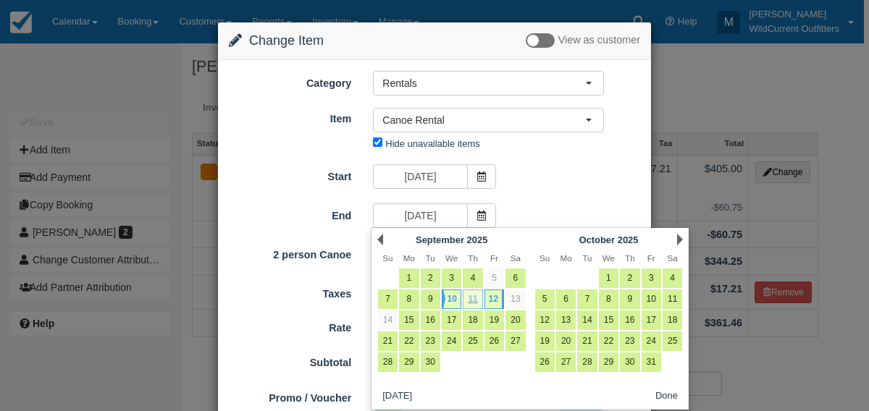
click at [475, 296] on link "11" at bounding box center [473, 300] width 20 height 20
type input "[DATE]"
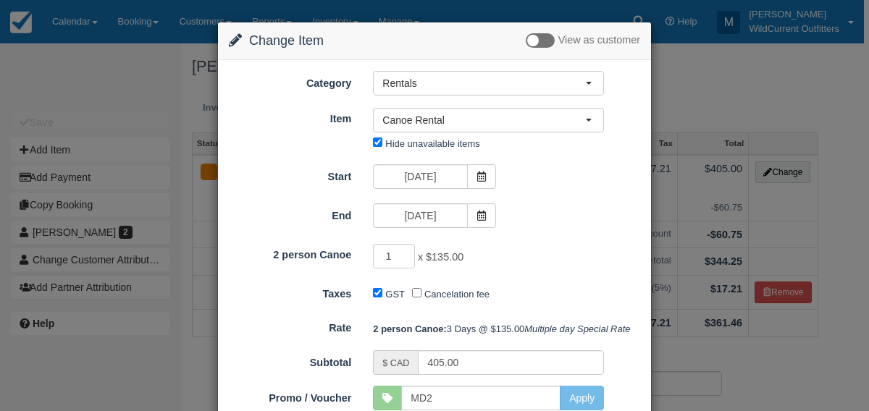
type input "270.00"
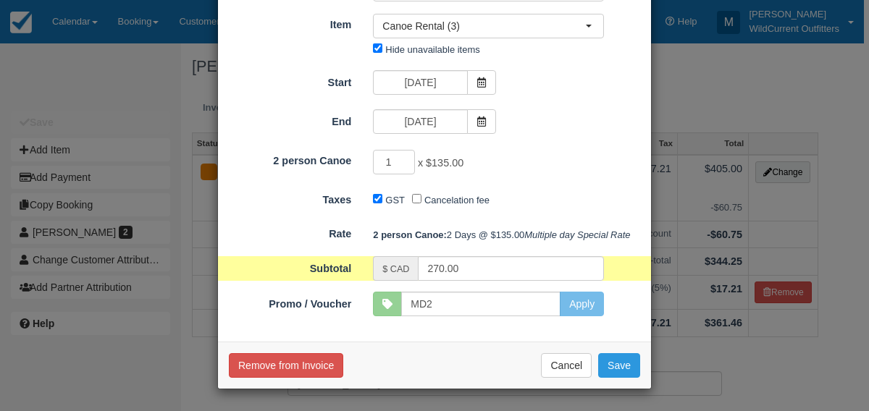
scroll to position [117, 0]
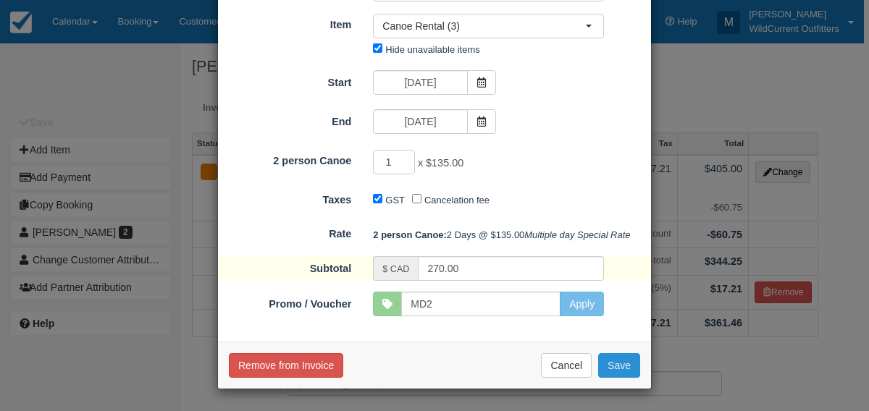
click at [619, 371] on button "Save" at bounding box center [619, 365] width 42 height 25
checkbox input "false"
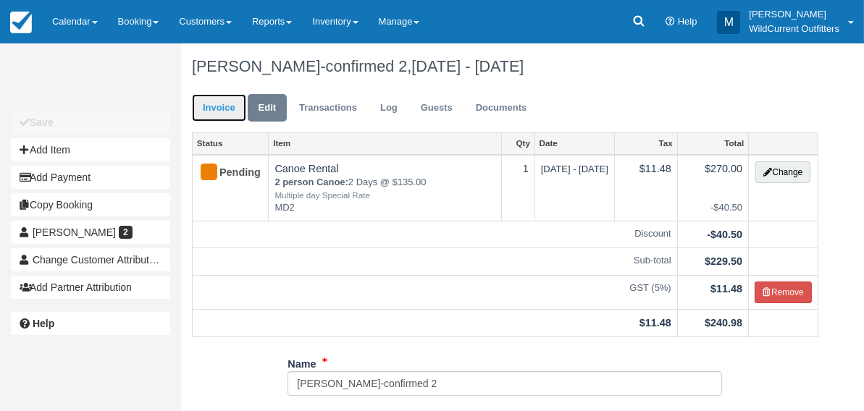
click at [217, 114] on link "Invoice" at bounding box center [219, 108] width 54 height 28
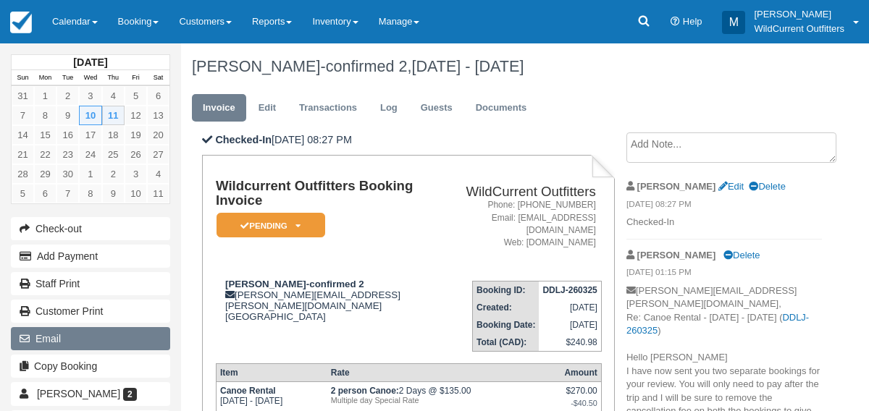
click at [80, 342] on button "Email" at bounding box center [90, 338] width 159 height 23
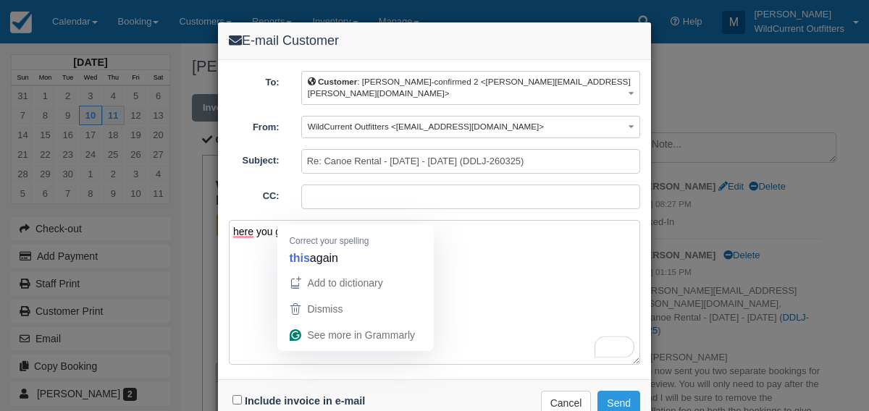
click at [302, 222] on textarea "here you go ths again" at bounding box center [434, 292] width 411 height 145
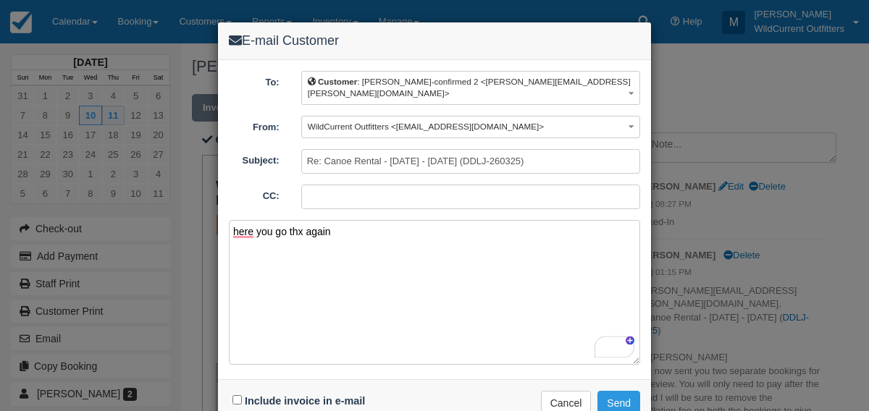
type textarea "here you go thx again"
click at [235, 395] on input "Include invoice in e-mail" at bounding box center [236, 399] width 9 height 9
checkbox input "true"
click at [625, 391] on button "Send" at bounding box center [618, 403] width 43 height 25
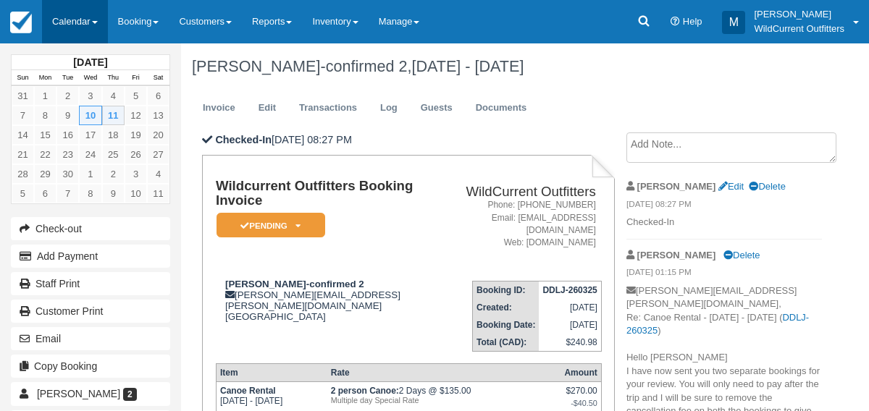
click at [77, 11] on link "Calendar" at bounding box center [75, 21] width 66 height 43
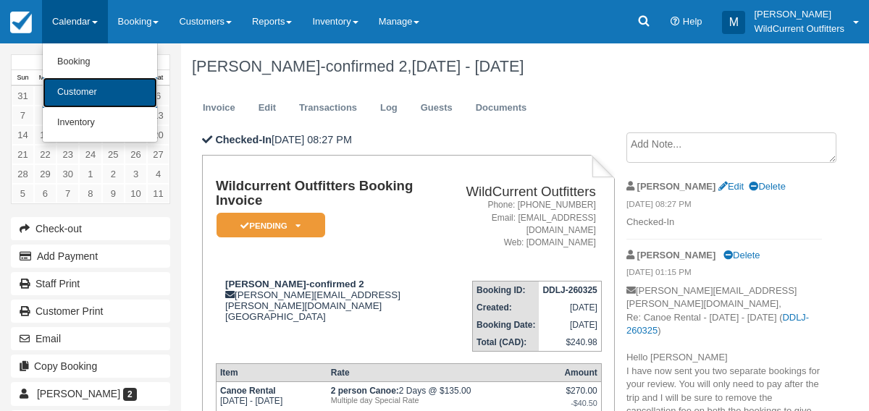
click at [83, 85] on link "Customer" at bounding box center [100, 92] width 114 height 30
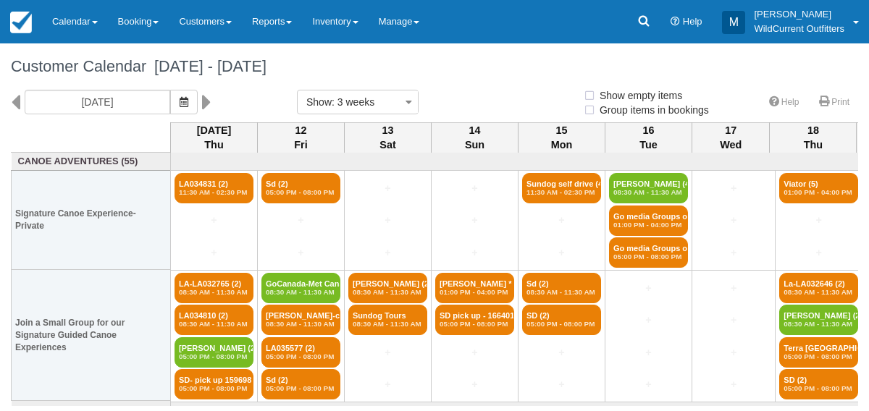
select select
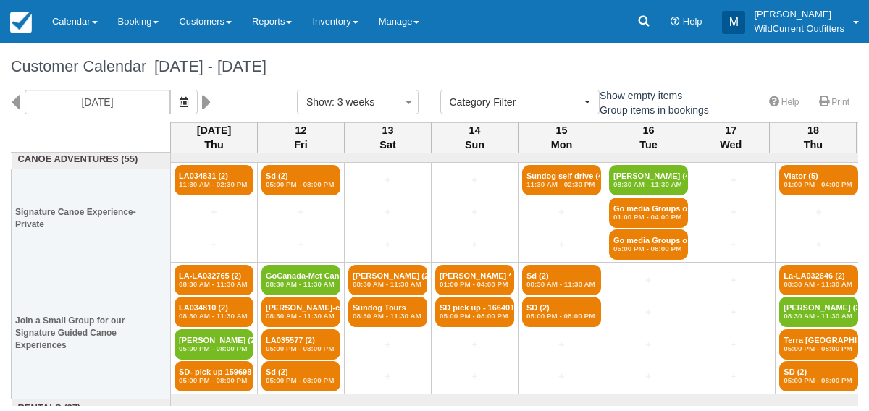
scroll to position [12, 0]
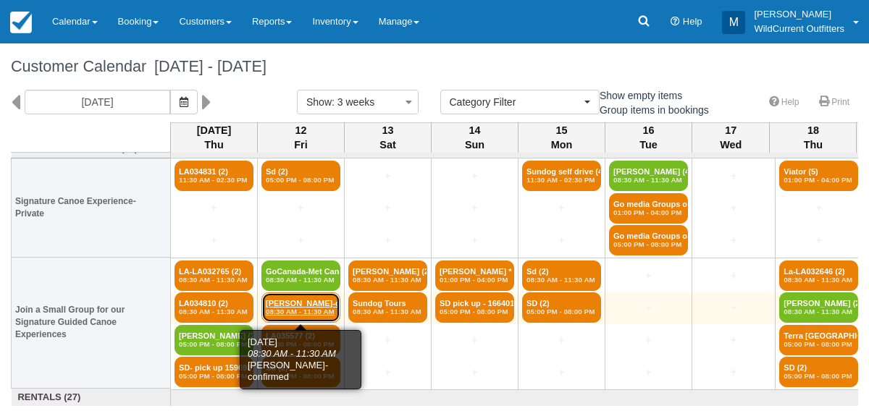
click at [298, 302] on link "Paula Johnson-confir (2) 08:30 AM - 11:30 AM" at bounding box center [300, 308] width 79 height 30
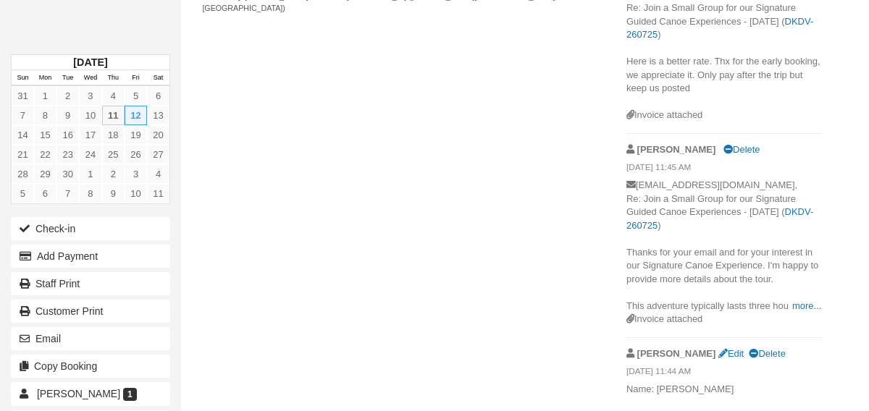
scroll to position [609, 0]
click at [815, 303] on link "more..." at bounding box center [806, 306] width 29 height 11
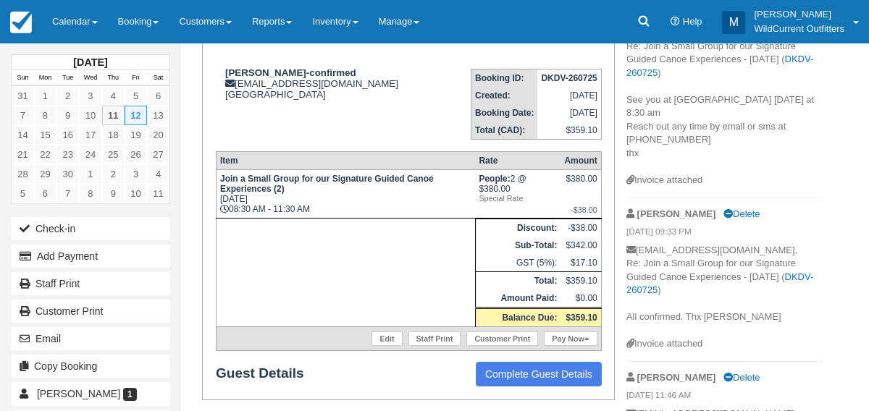
scroll to position [189, 0]
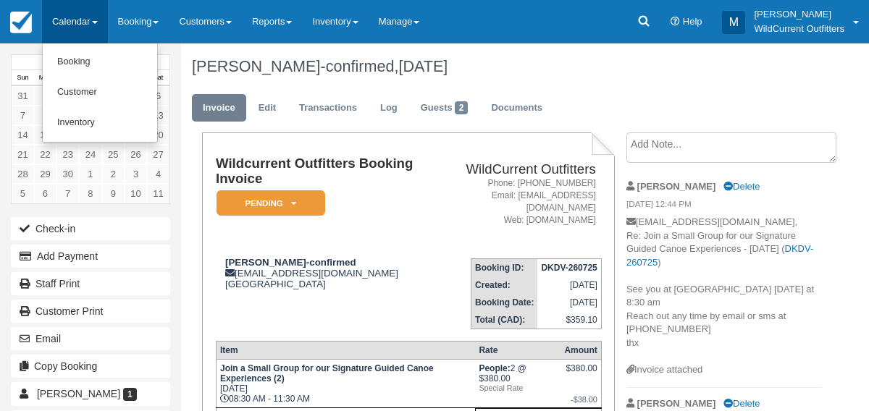
scroll to position [189, 0]
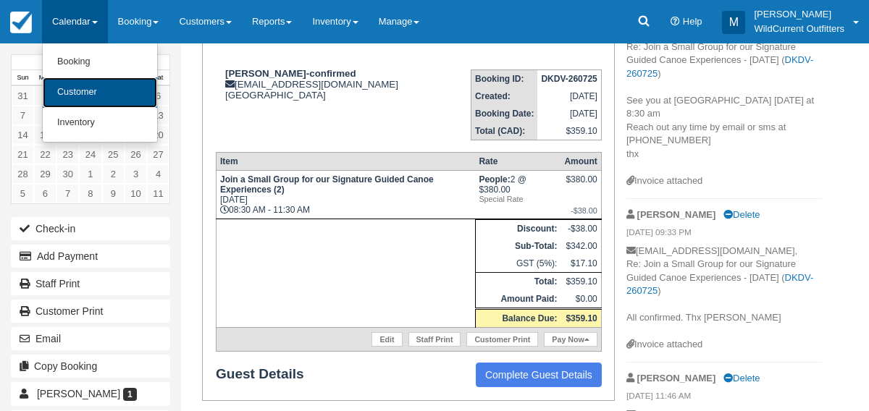
click at [80, 89] on link "Customer" at bounding box center [100, 92] width 114 height 30
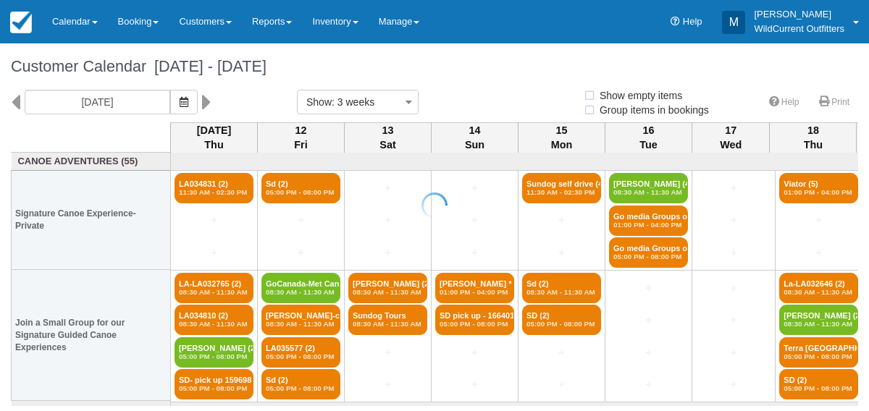
select select
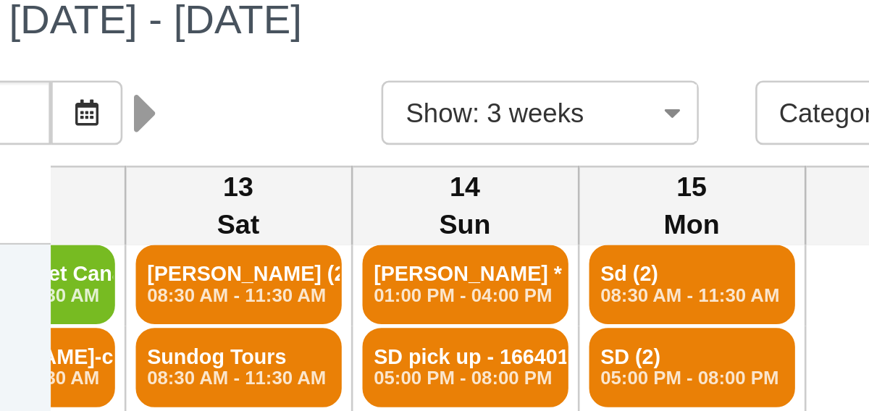
scroll to position [120, 145]
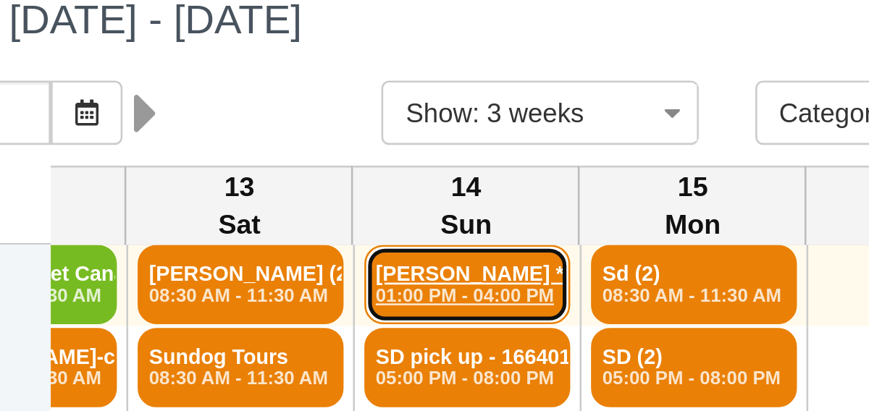
click at [314, 168] on em "01:00 PM - 04:00 PM" at bounding box center [330, 172] width 70 height 9
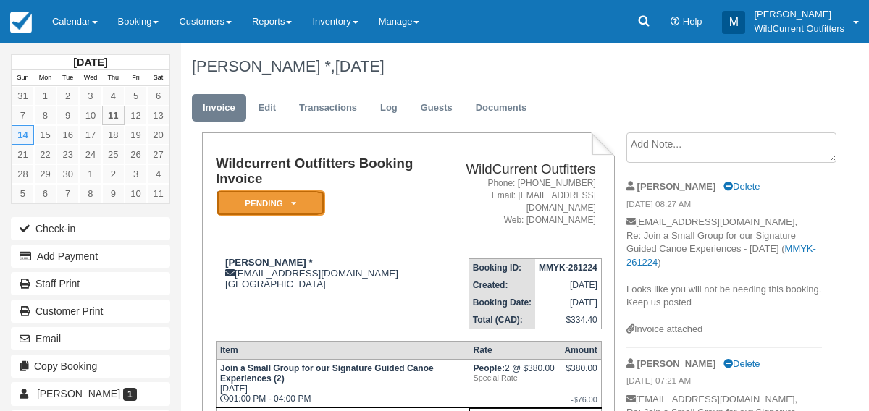
click at [298, 198] on em "Pending" at bounding box center [271, 202] width 109 height 25
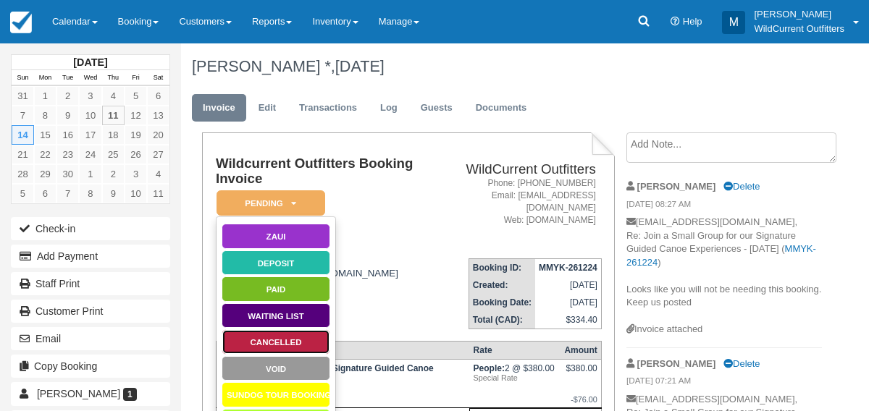
click at [249, 332] on link "Cancelled" at bounding box center [276, 341] width 109 height 25
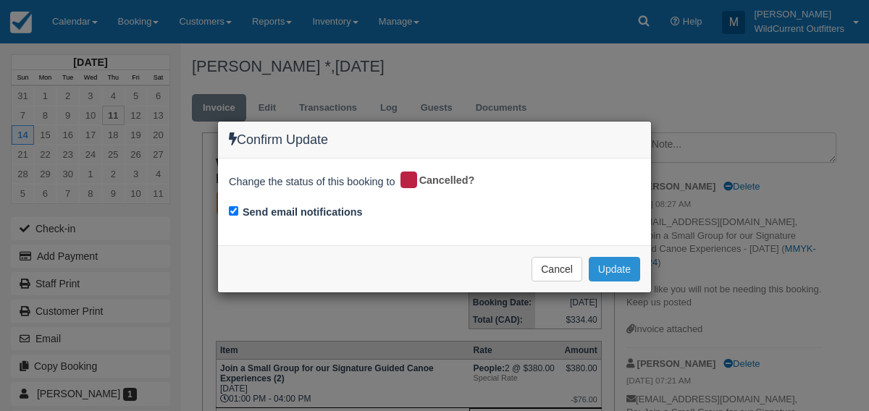
click at [628, 266] on button "Update" at bounding box center [614, 269] width 51 height 25
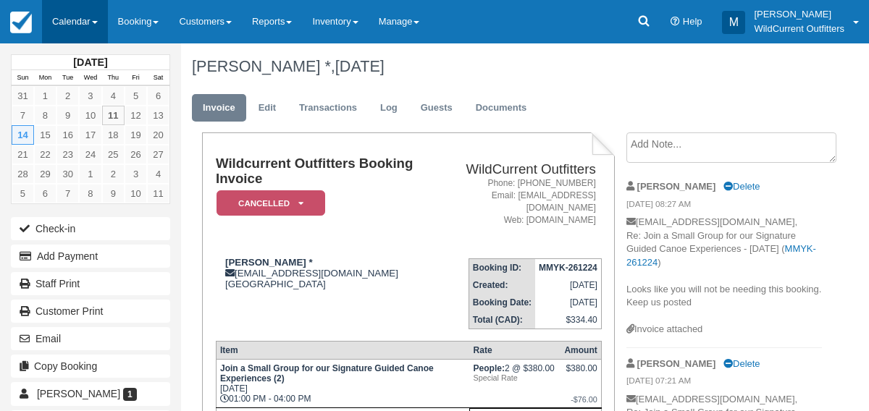
click at [57, 20] on link "Calendar" at bounding box center [75, 21] width 66 height 43
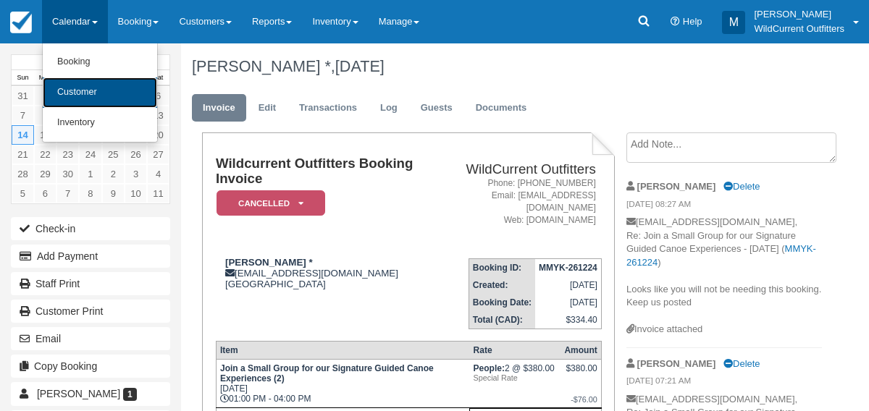
click at [63, 89] on link "Customer" at bounding box center [100, 92] width 114 height 30
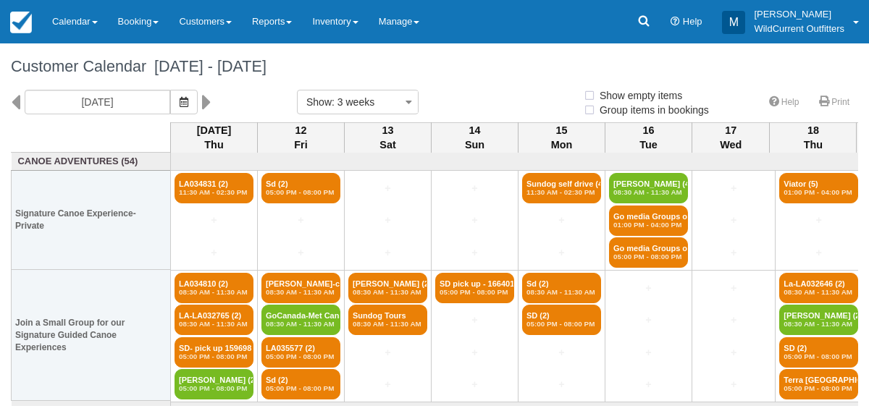
select select
